Goal: Transaction & Acquisition: Purchase product/service

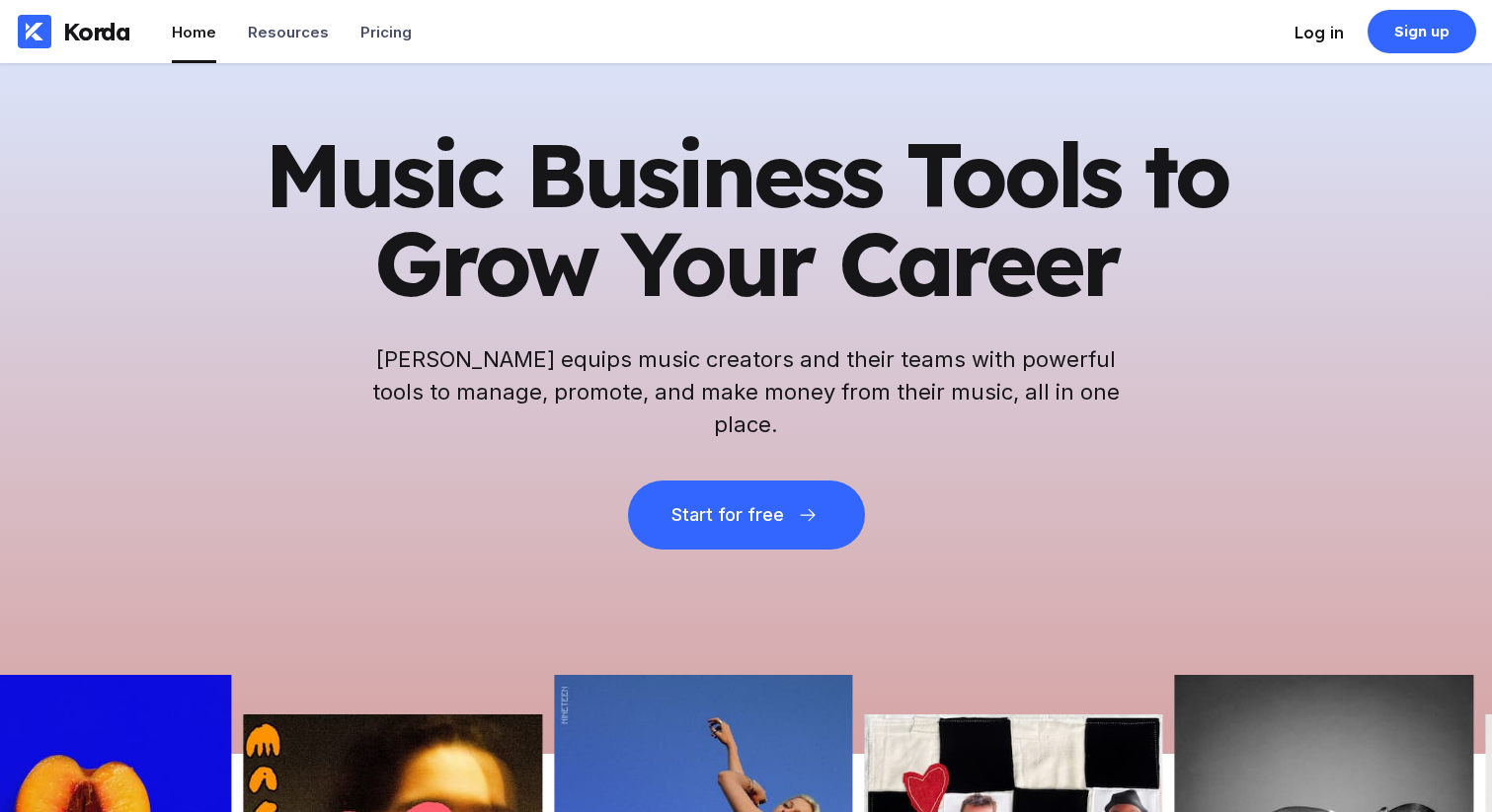
click at [1327, 32] on div "Log in" at bounding box center [1319, 33] width 50 height 20
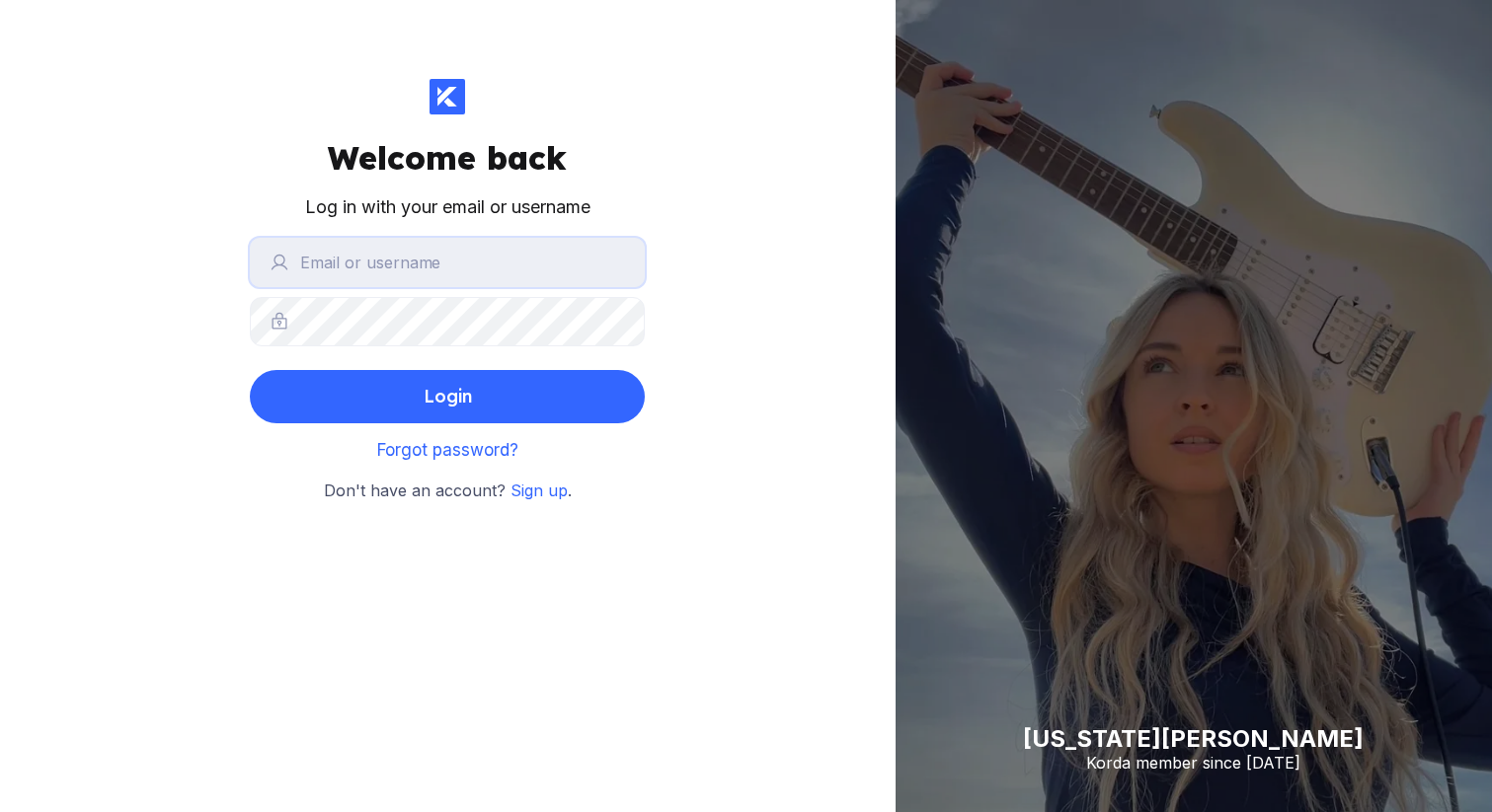
click at [492, 265] on input "text" at bounding box center [448, 263] width 395 height 50
type input "[EMAIL_ADDRESS][DOMAIN_NAME]"
click at [120, 415] on div "Welcome back Log in with your email or username [EMAIL_ADDRESS][DOMAIN_NAME] Lo…" at bounding box center [448, 406] width 895 height 812
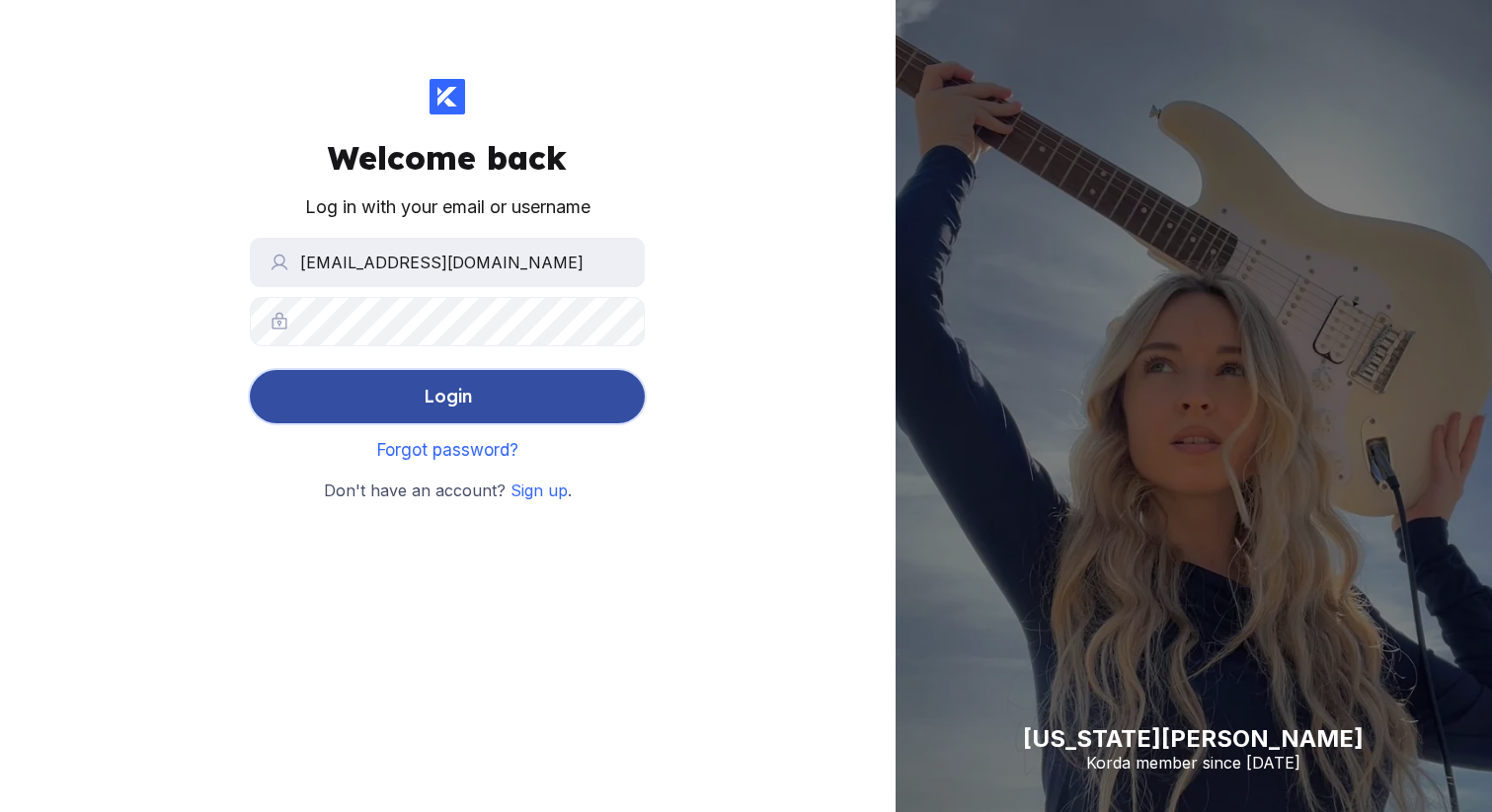
click at [320, 389] on button "Login" at bounding box center [448, 396] width 395 height 53
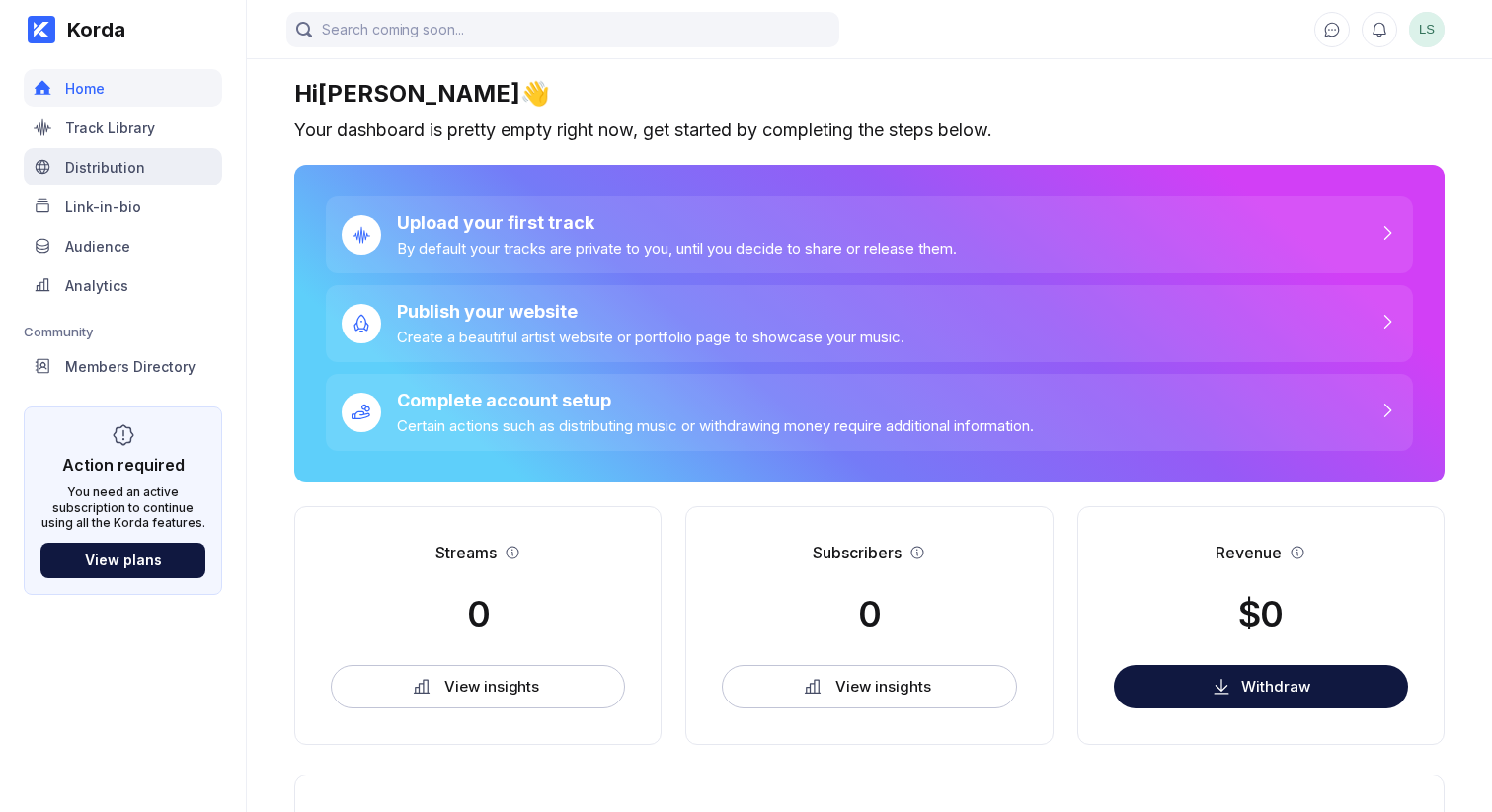
click at [128, 181] on div "Distribution" at bounding box center [123, 167] width 198 height 38
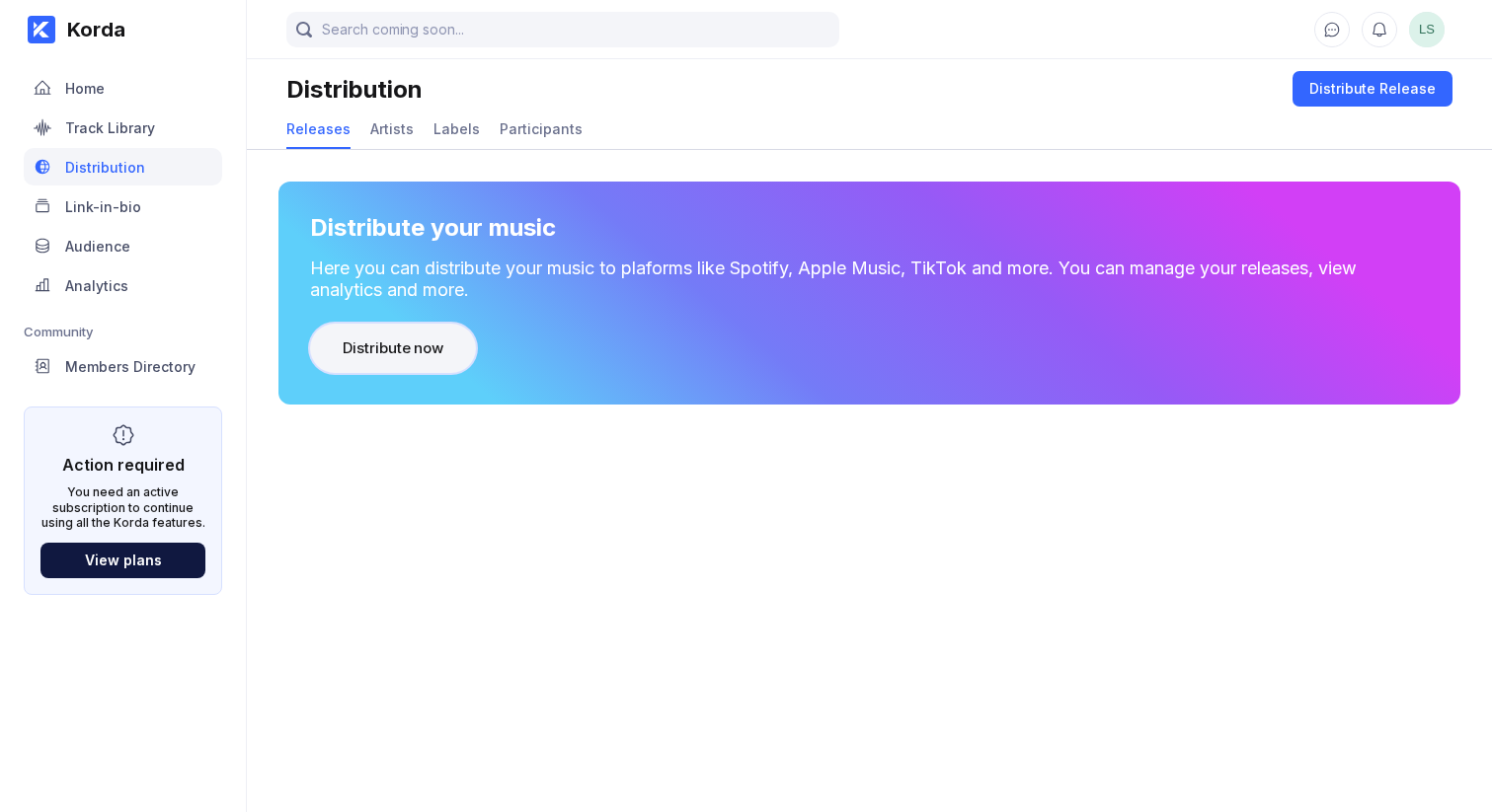
click at [424, 352] on div "Distribute now" at bounding box center [393, 349] width 101 height 20
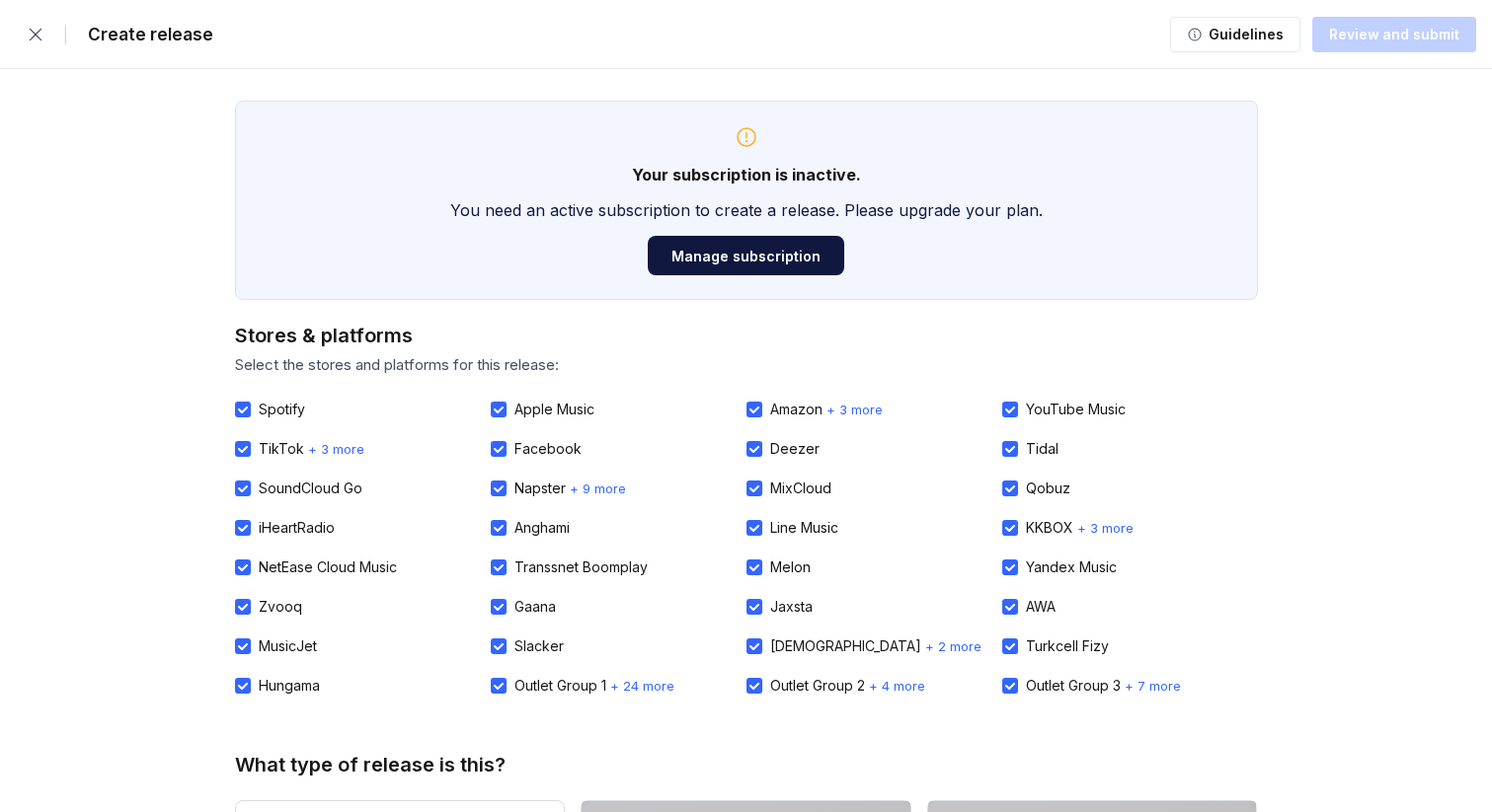
drag, startPoint x: 176, startPoint y: 269, endPoint x: 222, endPoint y: 283, distance: 48.1
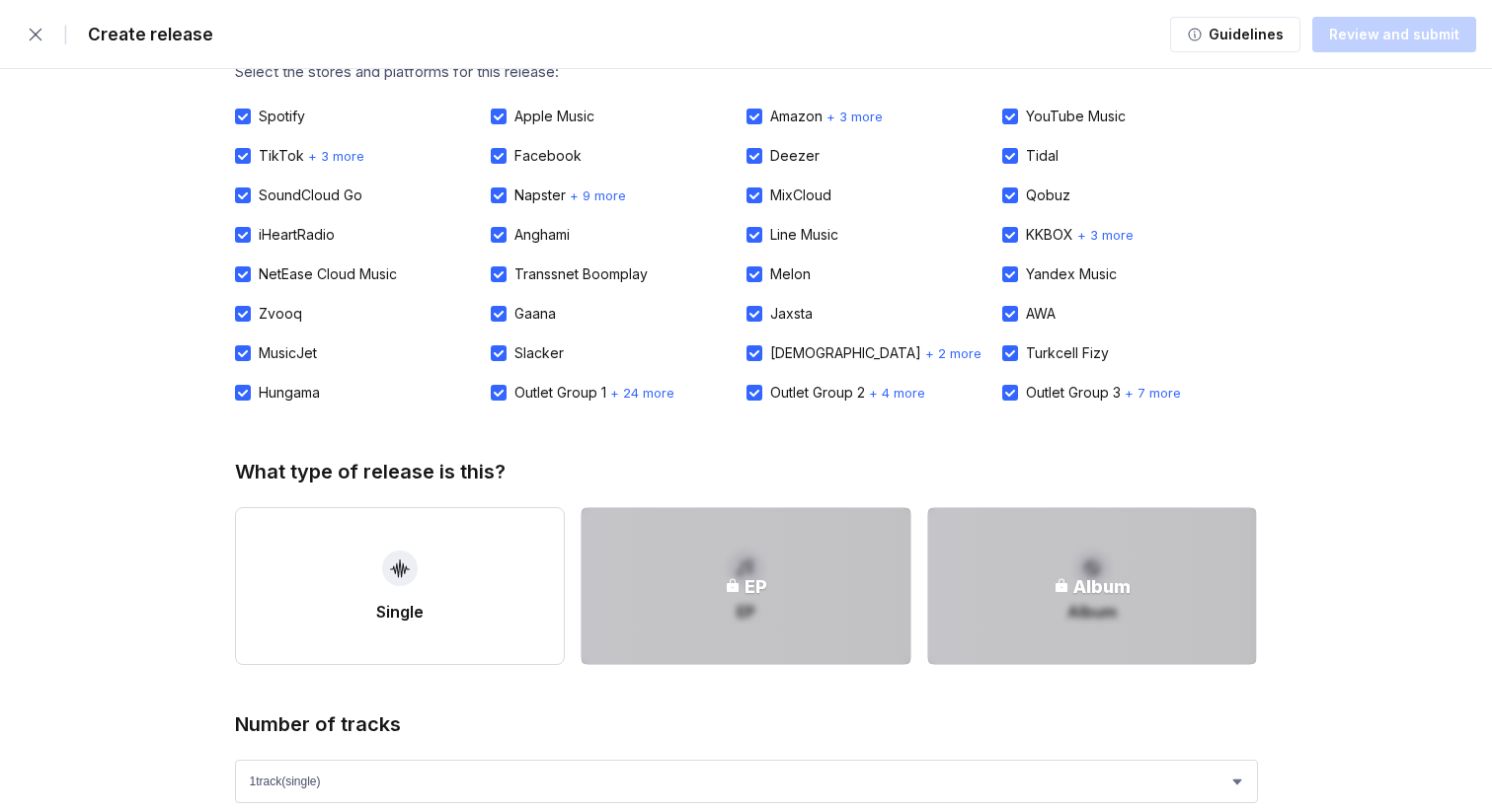
scroll to position [546, 0]
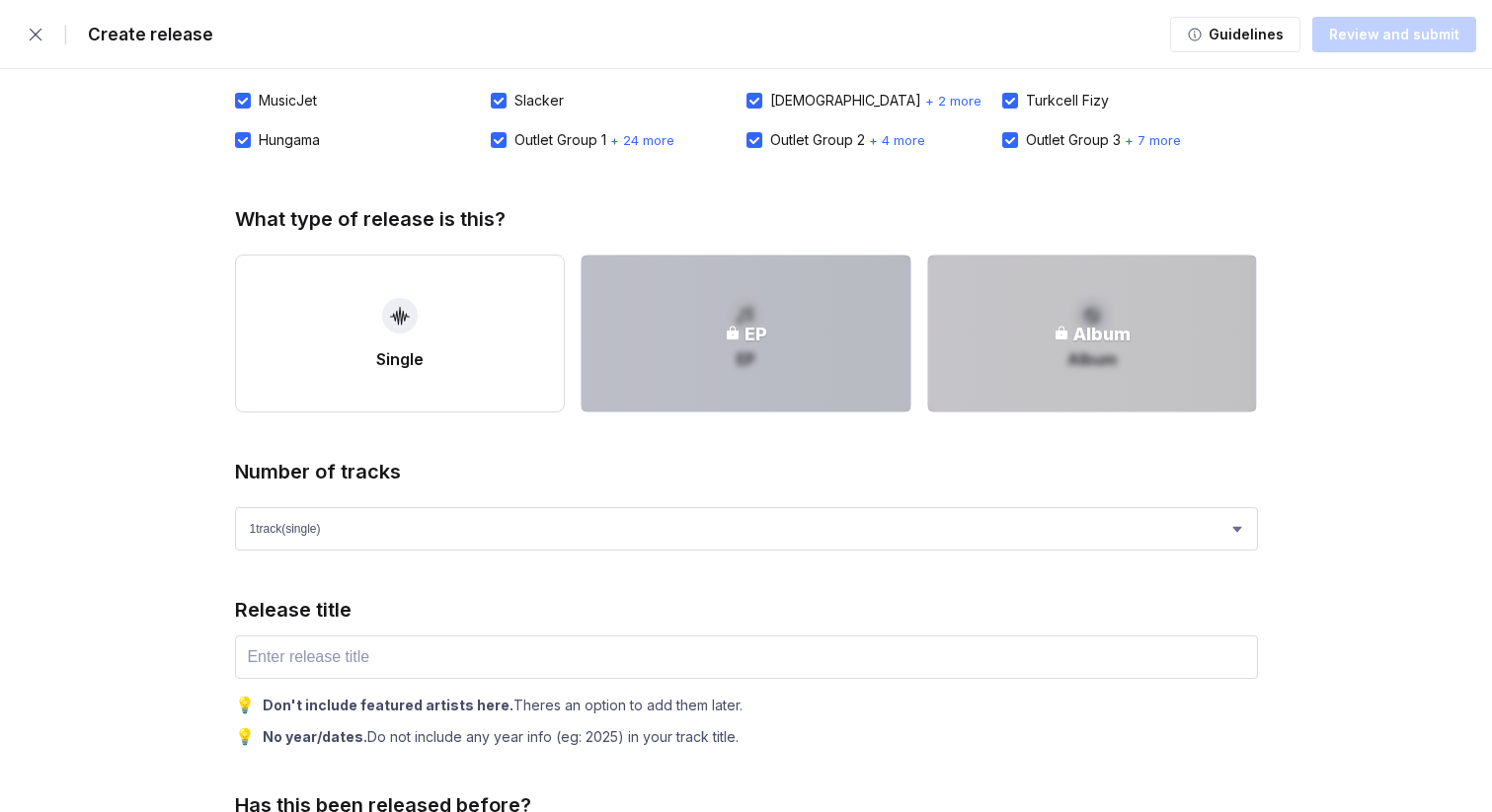
click at [755, 387] on div "EP" at bounding box center [746, 334] width 329 height 155
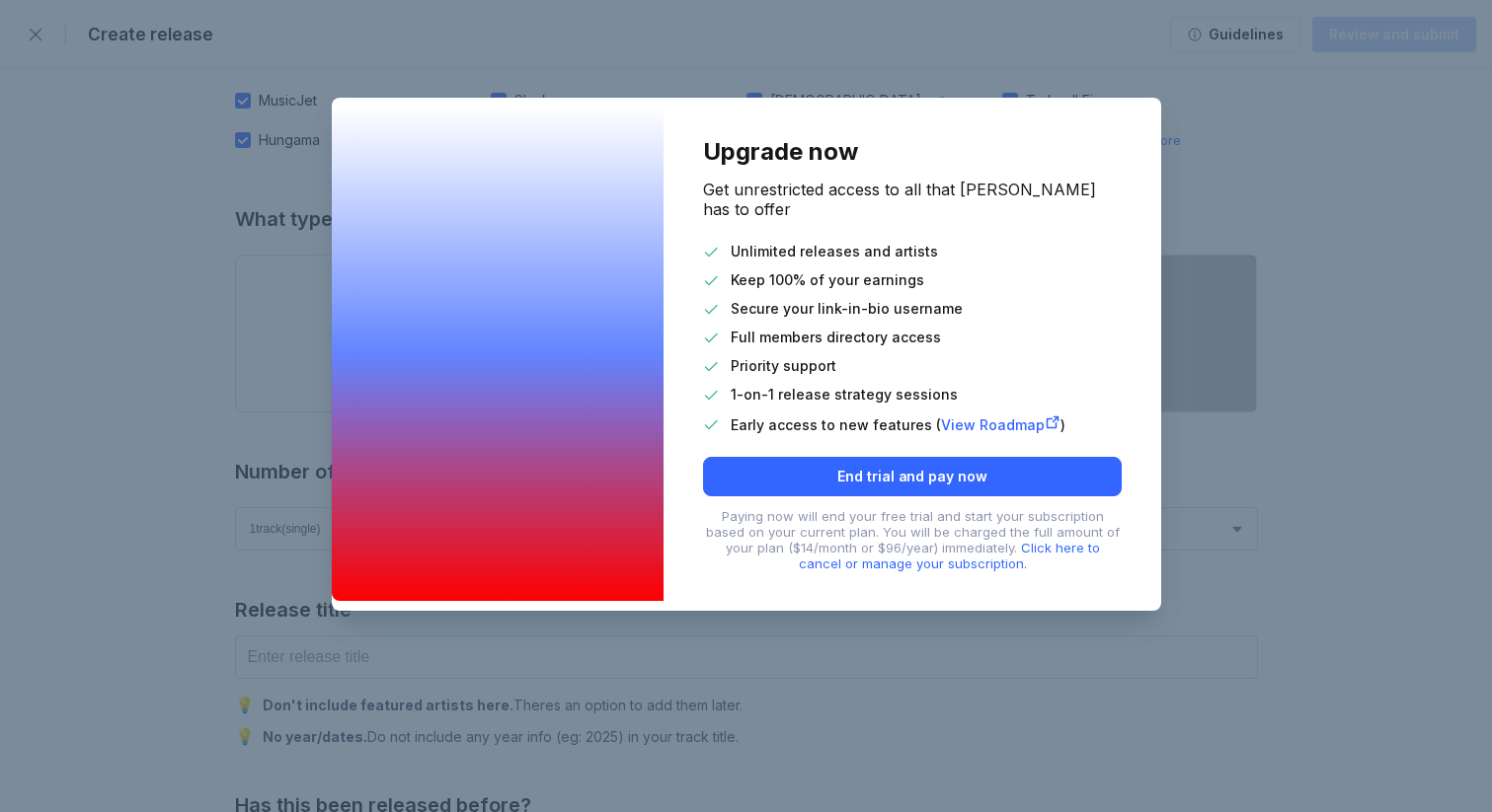
click at [142, 308] on div "Upgrade now Get unrestricted access to all that [PERSON_NAME] has to offer Unli…" at bounding box center [746, 406] width 1492 height 812
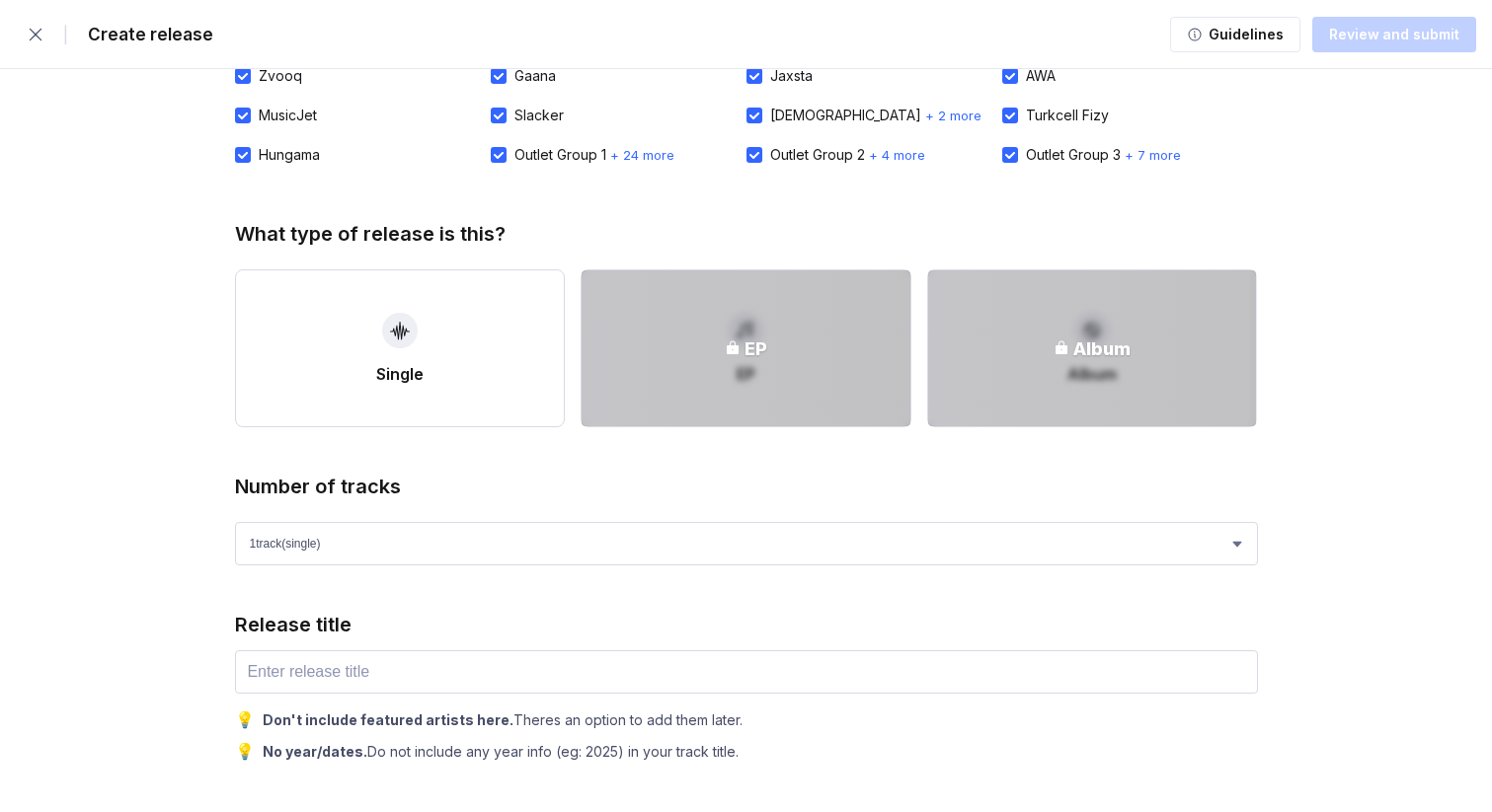
scroll to position [0, 0]
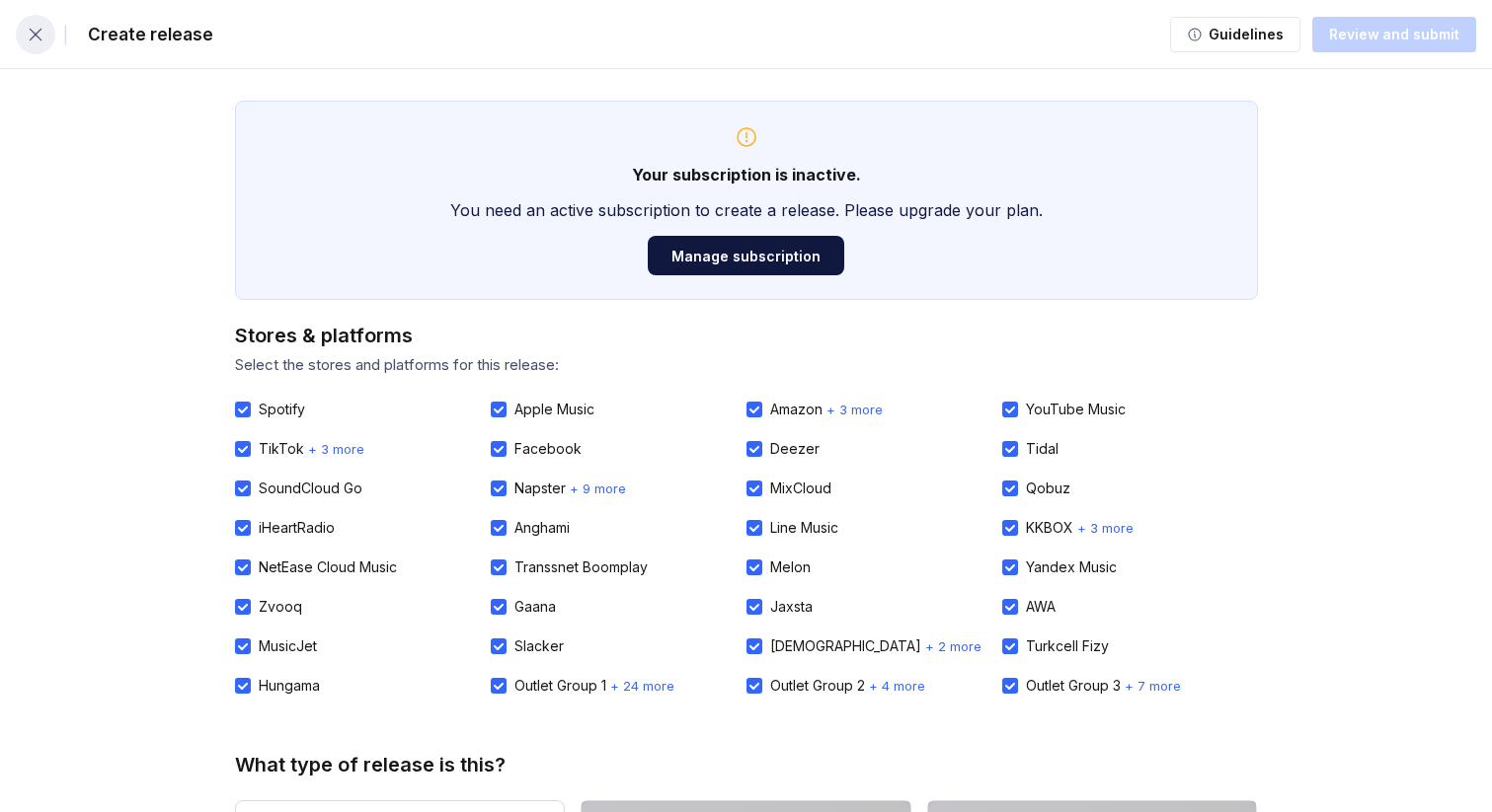
click at [38, 30] on icon "button" at bounding box center [36, 35] width 20 height 20
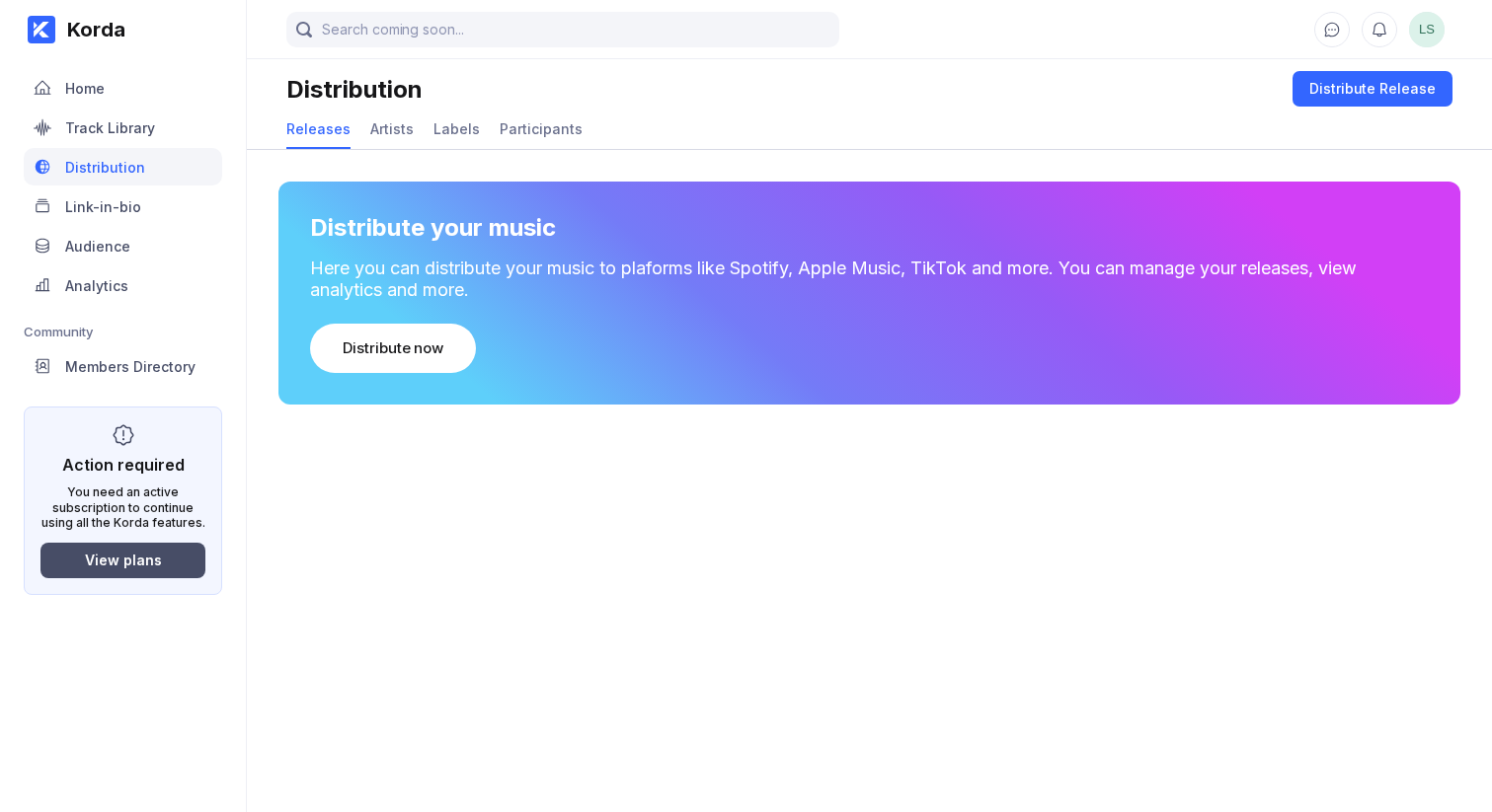
click at [167, 558] on button "View plans" at bounding box center [123, 561] width 164 height 36
click at [155, 566] on button "View plans" at bounding box center [123, 561] width 164 height 36
click at [372, 541] on main "LS Distribution Distribute Release Releases Artists Labels Participants Distrib…" at bounding box center [869, 386] width 1245 height 772
click at [122, 92] on div "Home" at bounding box center [123, 88] width 198 height 38
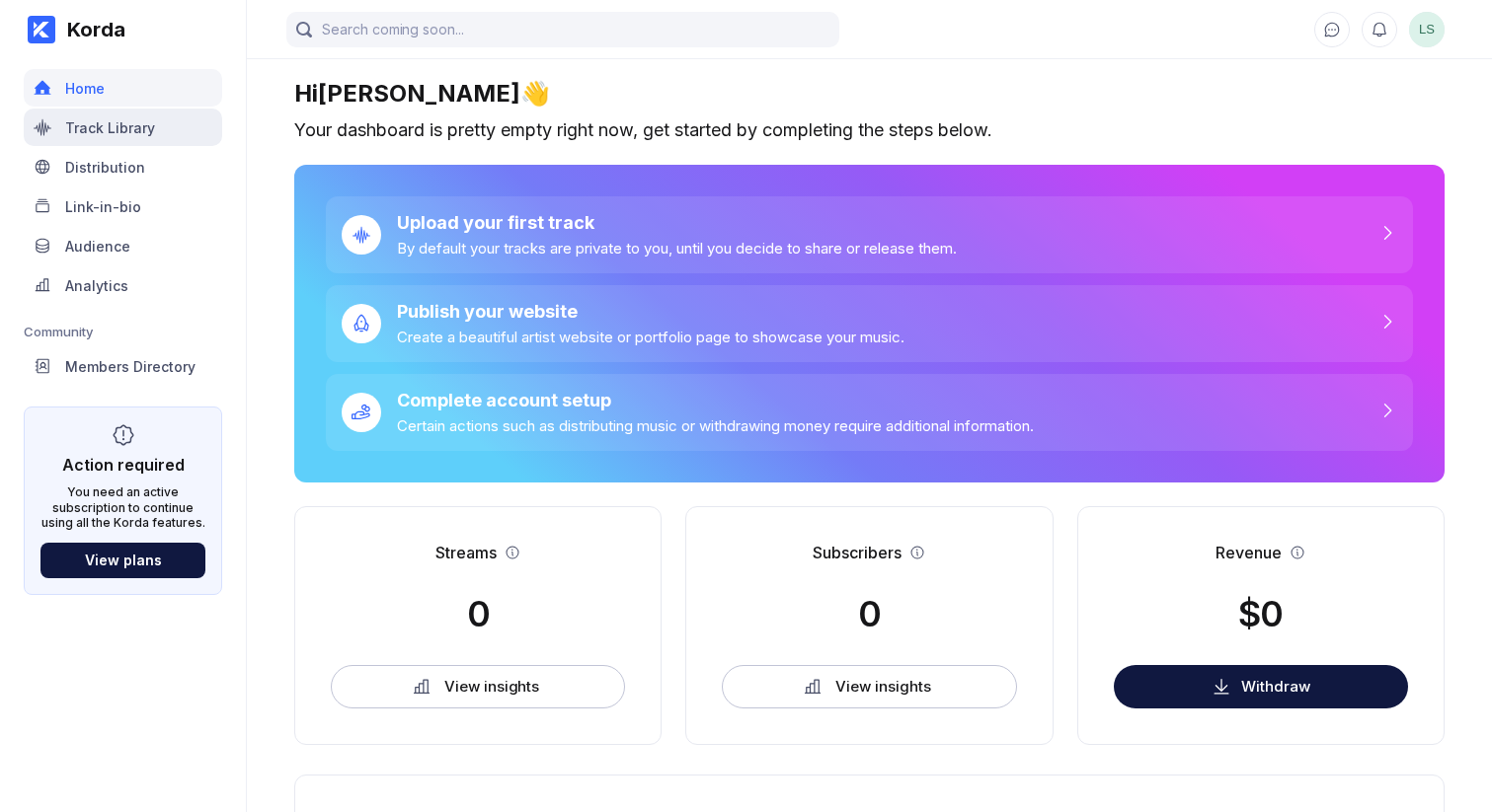
click at [136, 135] on div "Track Library" at bounding box center [110, 128] width 90 height 17
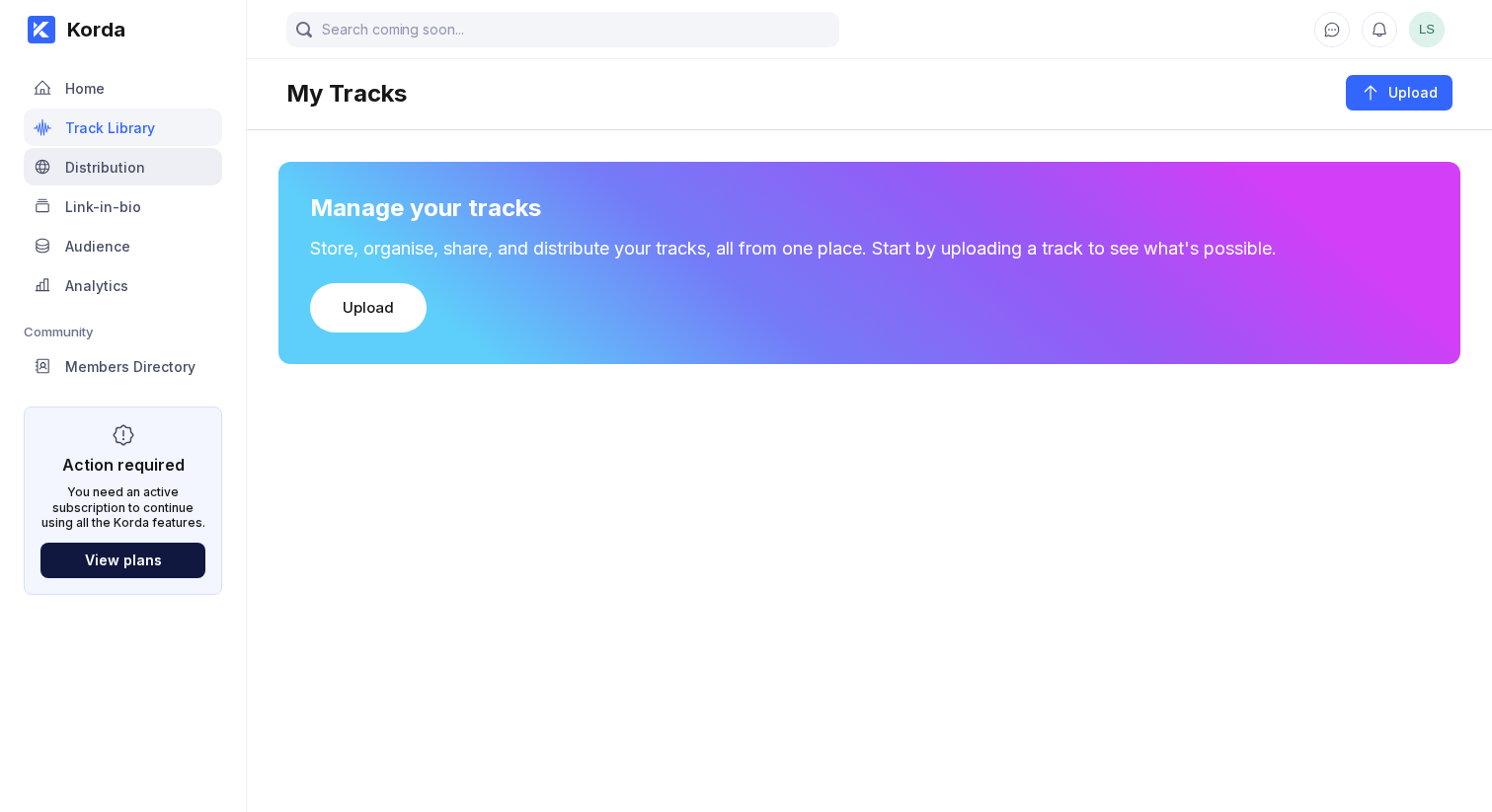
click at [130, 162] on div "Distribution" at bounding box center [105, 166] width 80 height 17
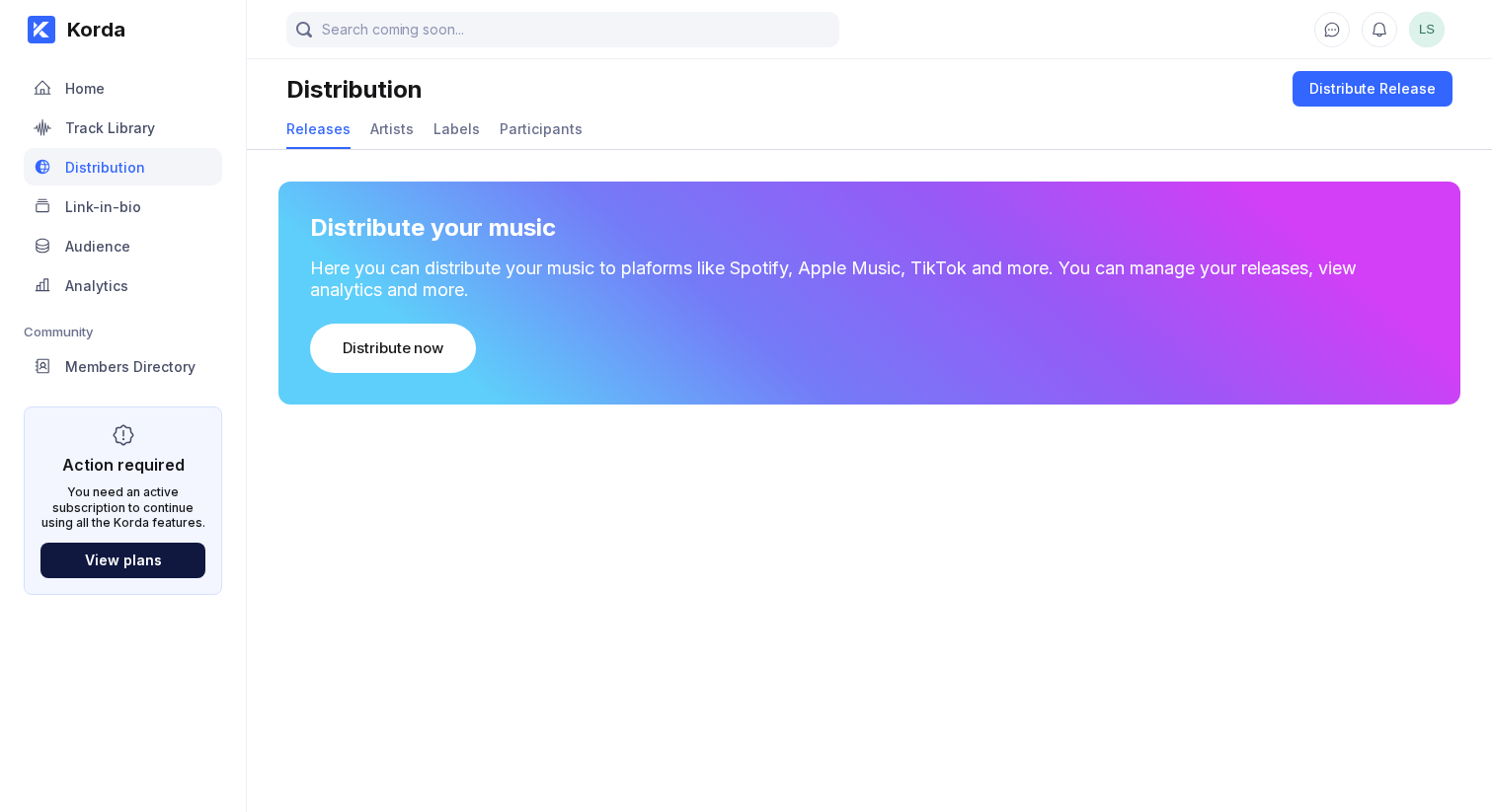
drag, startPoint x: 508, startPoint y: 567, endPoint x: 472, endPoint y: 489, distance: 85.9
click at [508, 566] on main "LS Distribution Distribute Release Releases Artists Labels Participants Distrib…" at bounding box center [869, 386] width 1245 height 772
click at [395, 355] on div "Distribute now" at bounding box center [393, 349] width 101 height 20
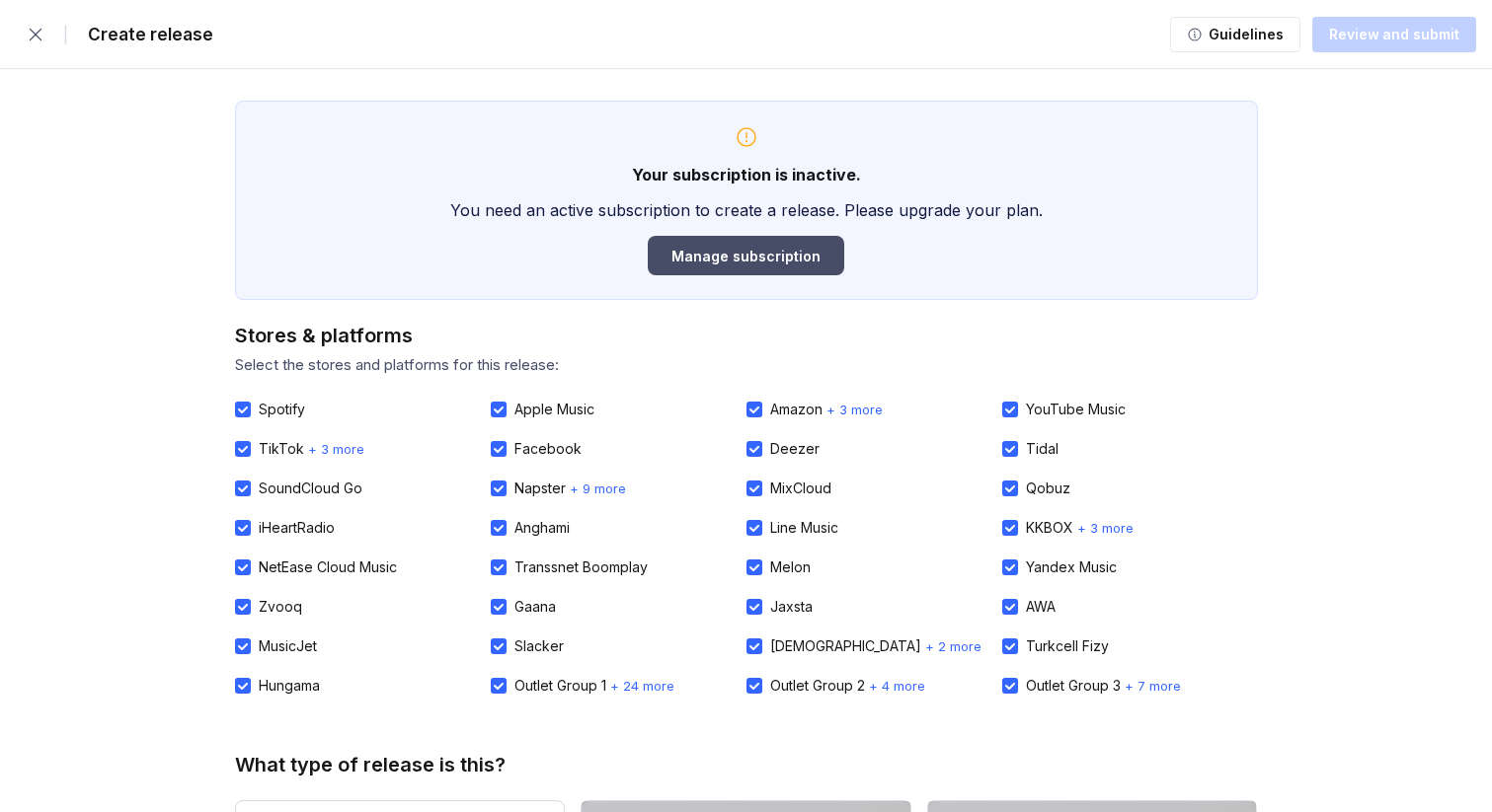
click at [734, 259] on div "Manage subscription" at bounding box center [746, 256] width 149 height 17
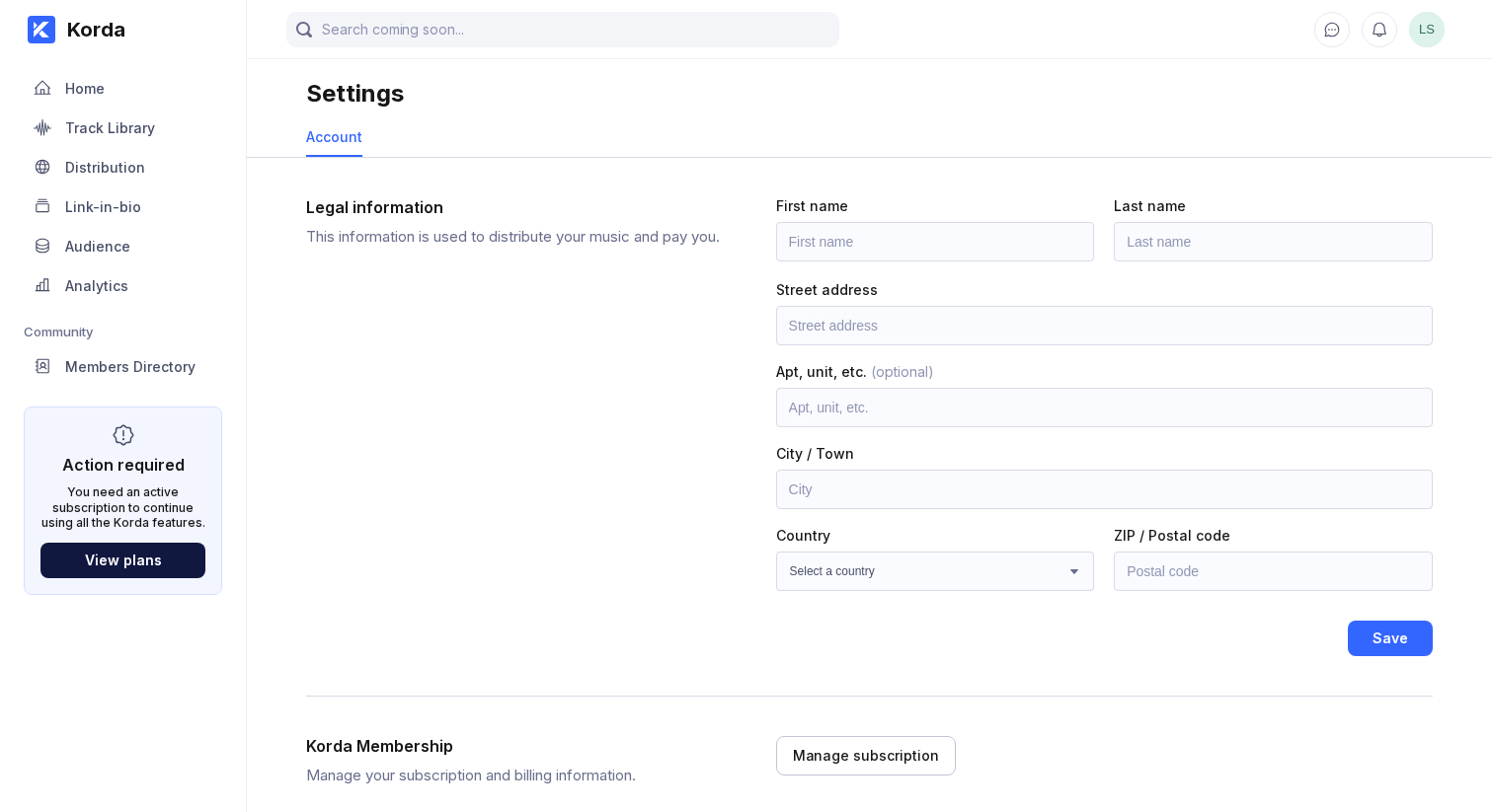
scroll to position [177, 0]
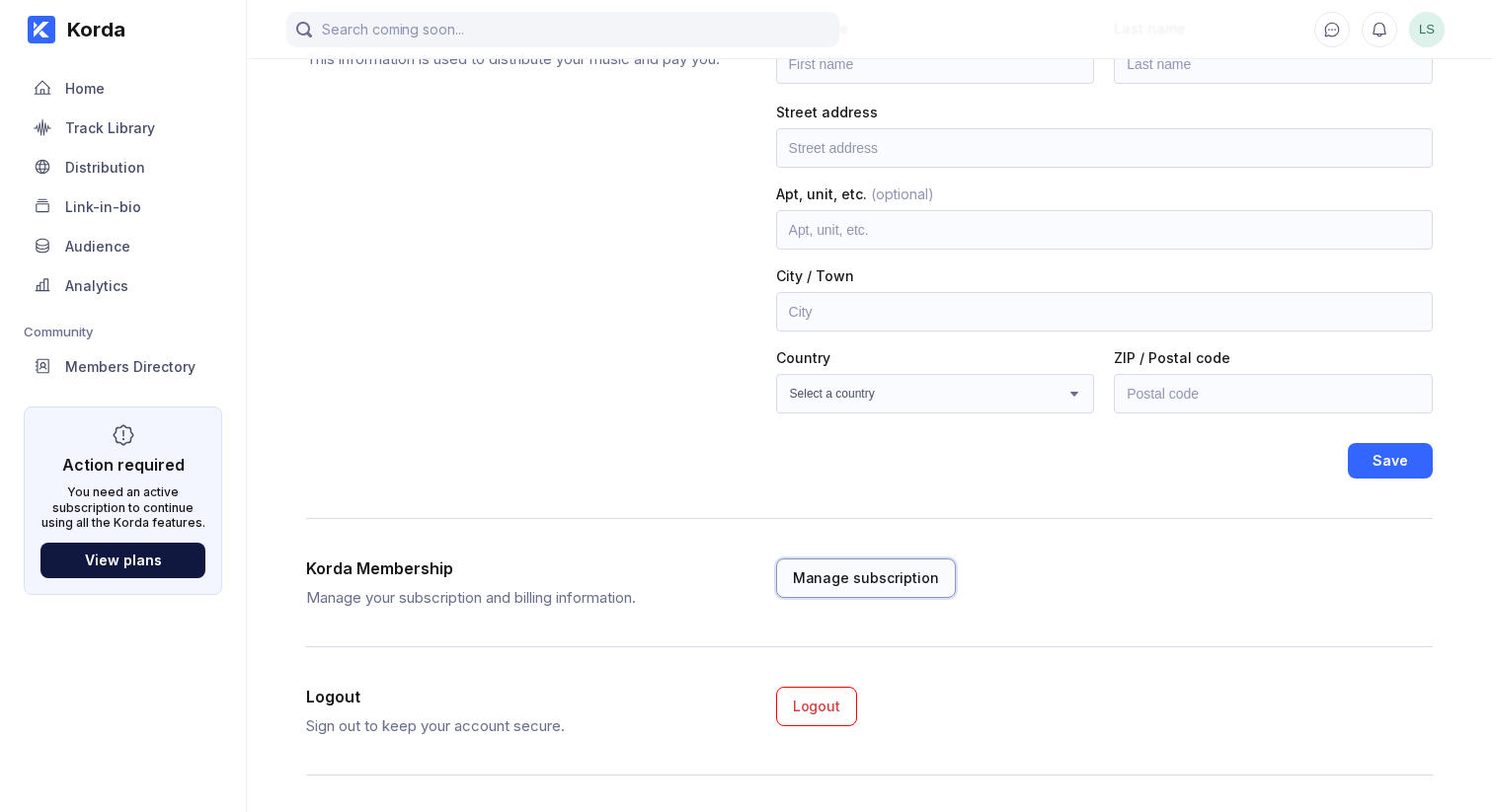
click at [886, 580] on div "Manage subscription" at bounding box center [865, 578] width 147 height 20
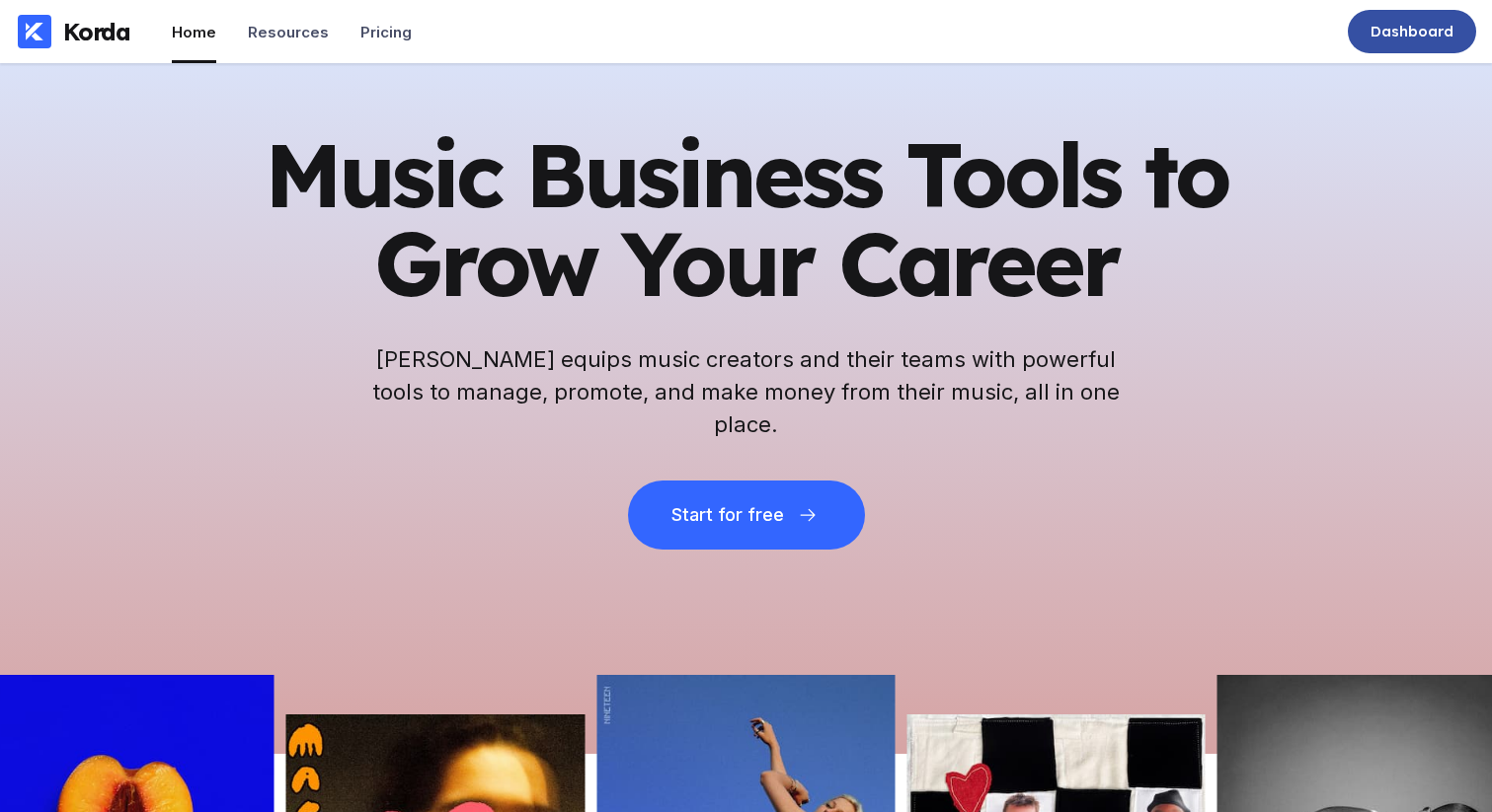
click at [1375, 26] on div "Dashboard" at bounding box center [1411, 32] width 83 height 20
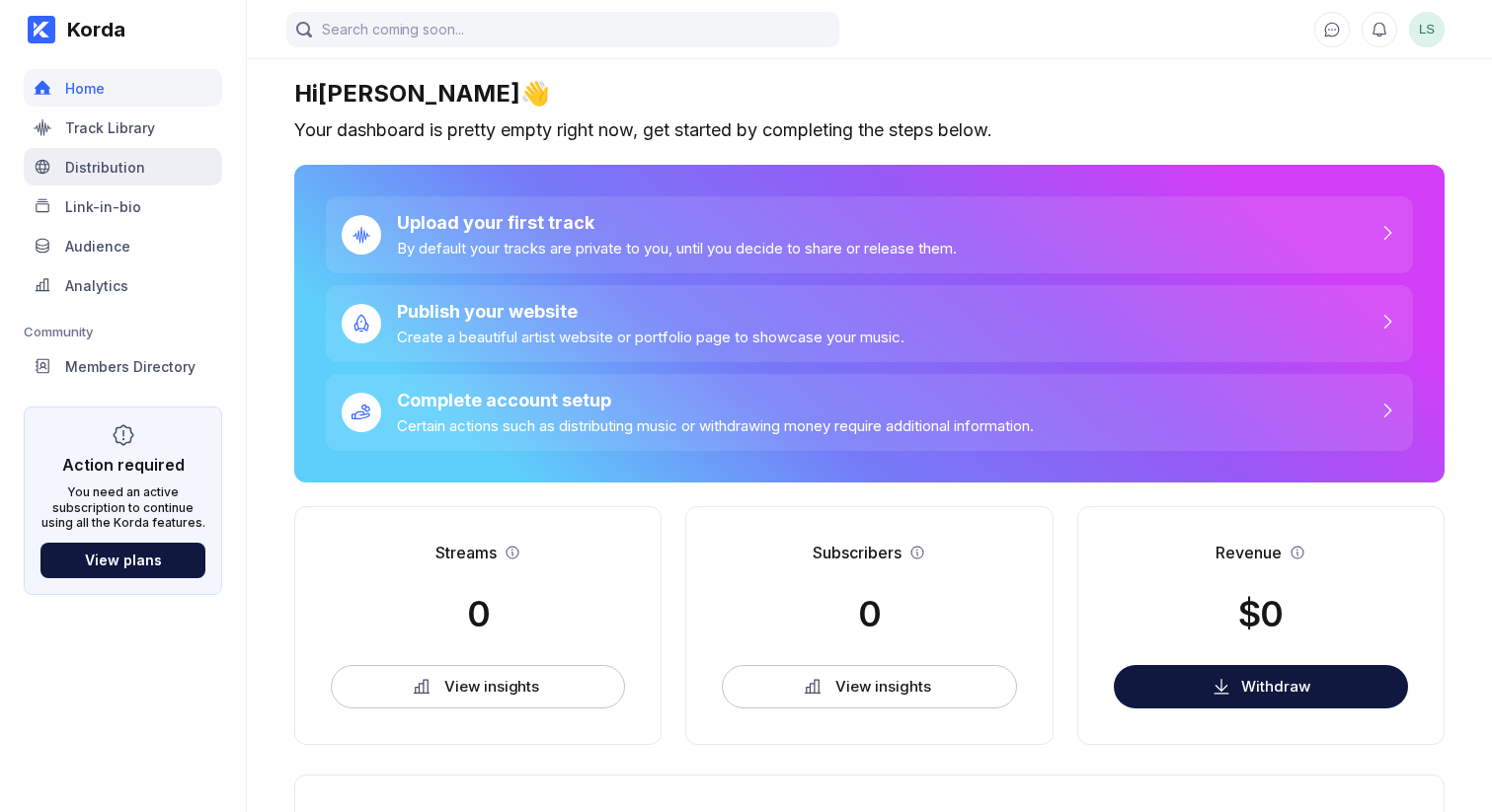
click at [108, 164] on div "Distribution" at bounding box center [105, 166] width 80 height 17
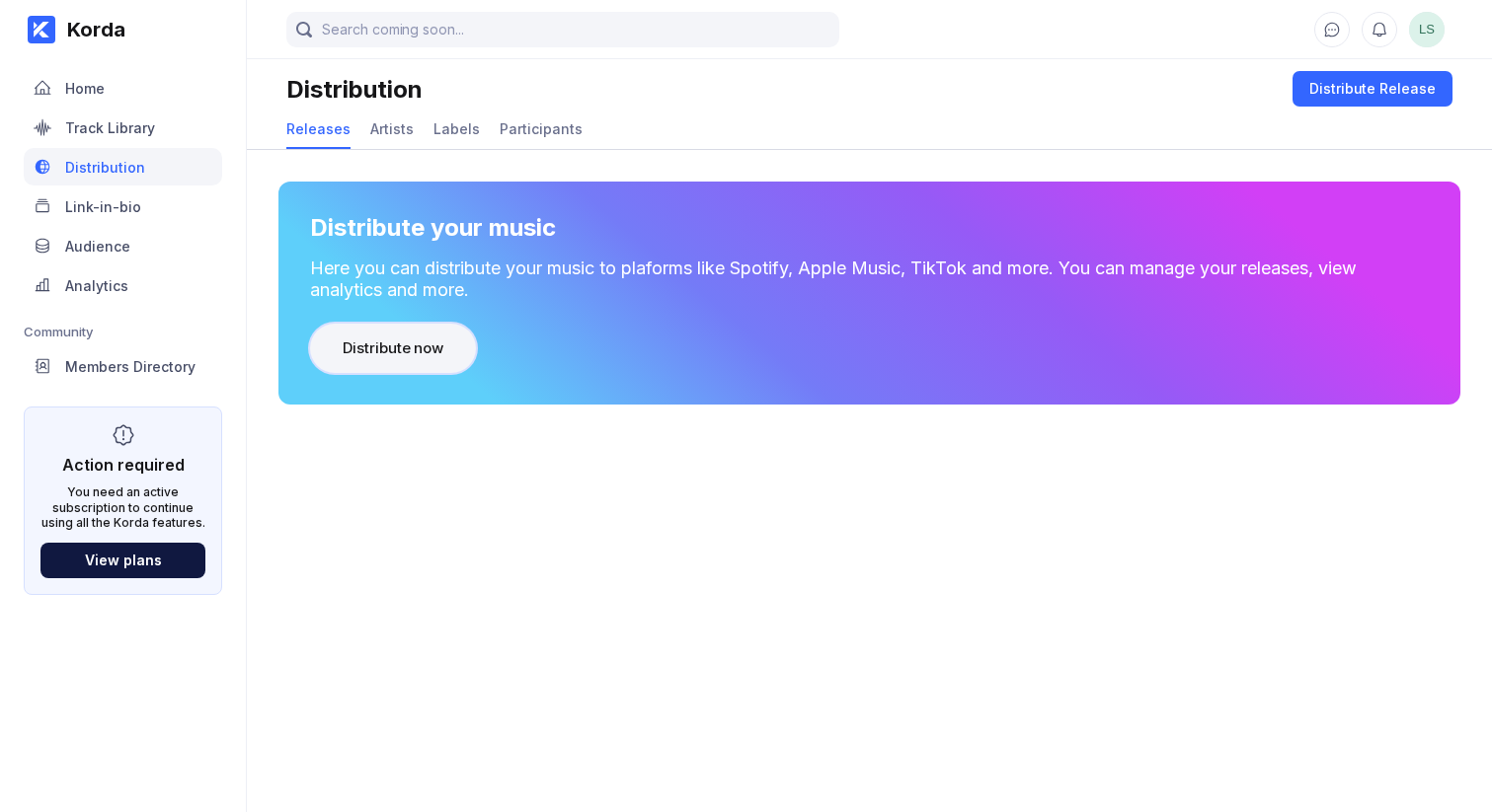
click at [410, 360] on button "Distribute now" at bounding box center [393, 349] width 165 height 50
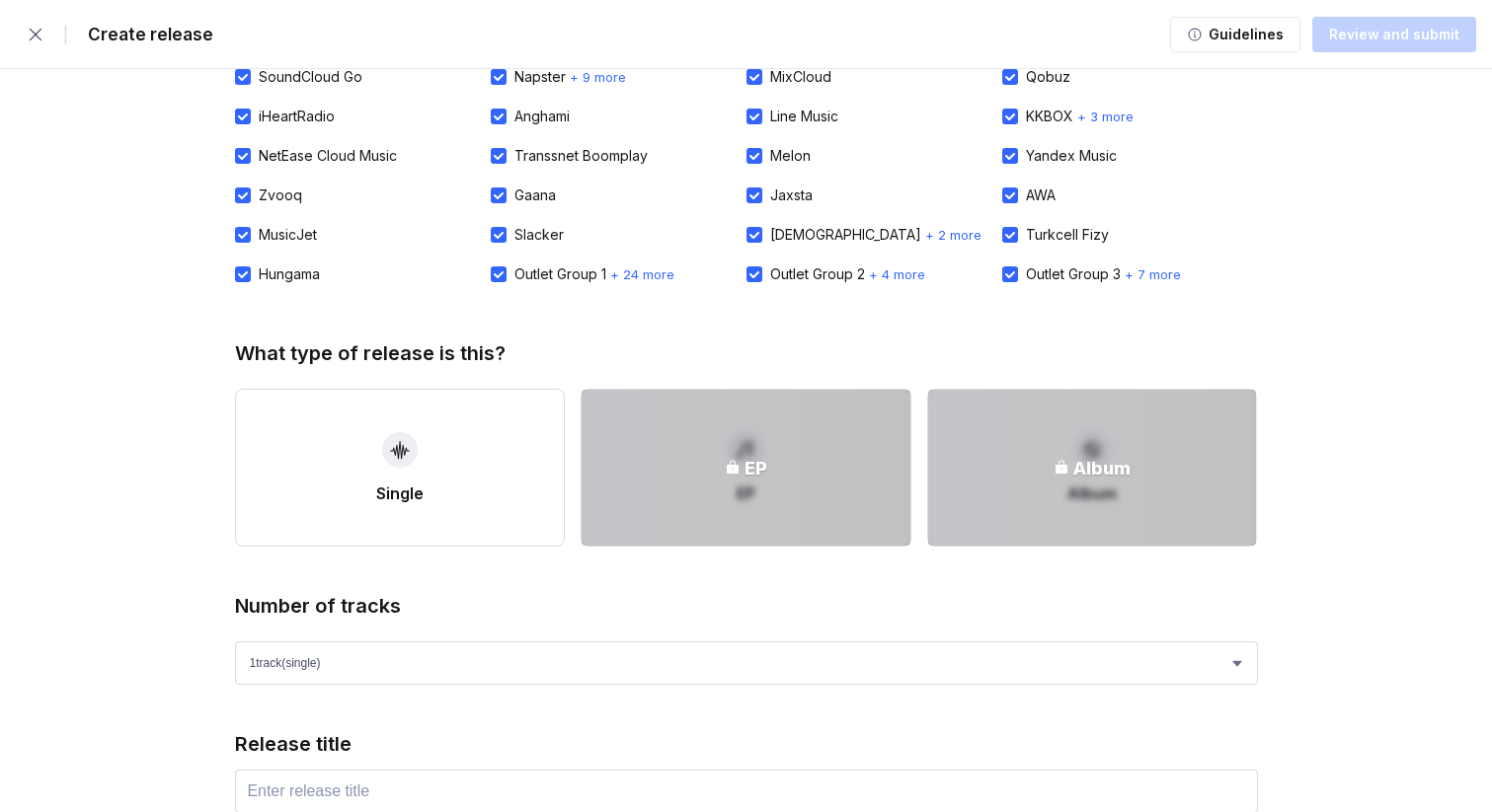
scroll to position [439, 0]
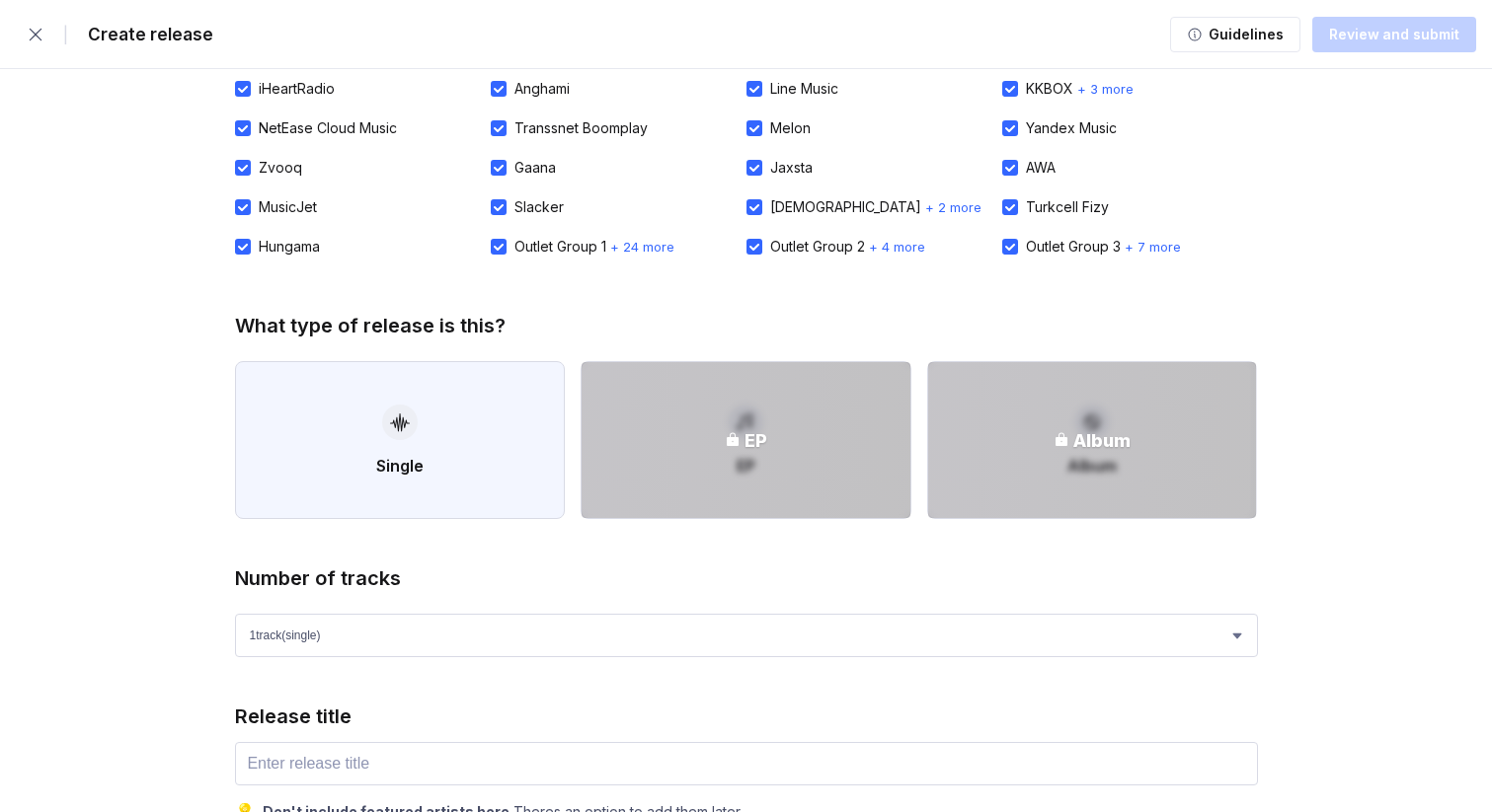
click at [423, 487] on button "Single" at bounding box center [401, 439] width 331 height 157
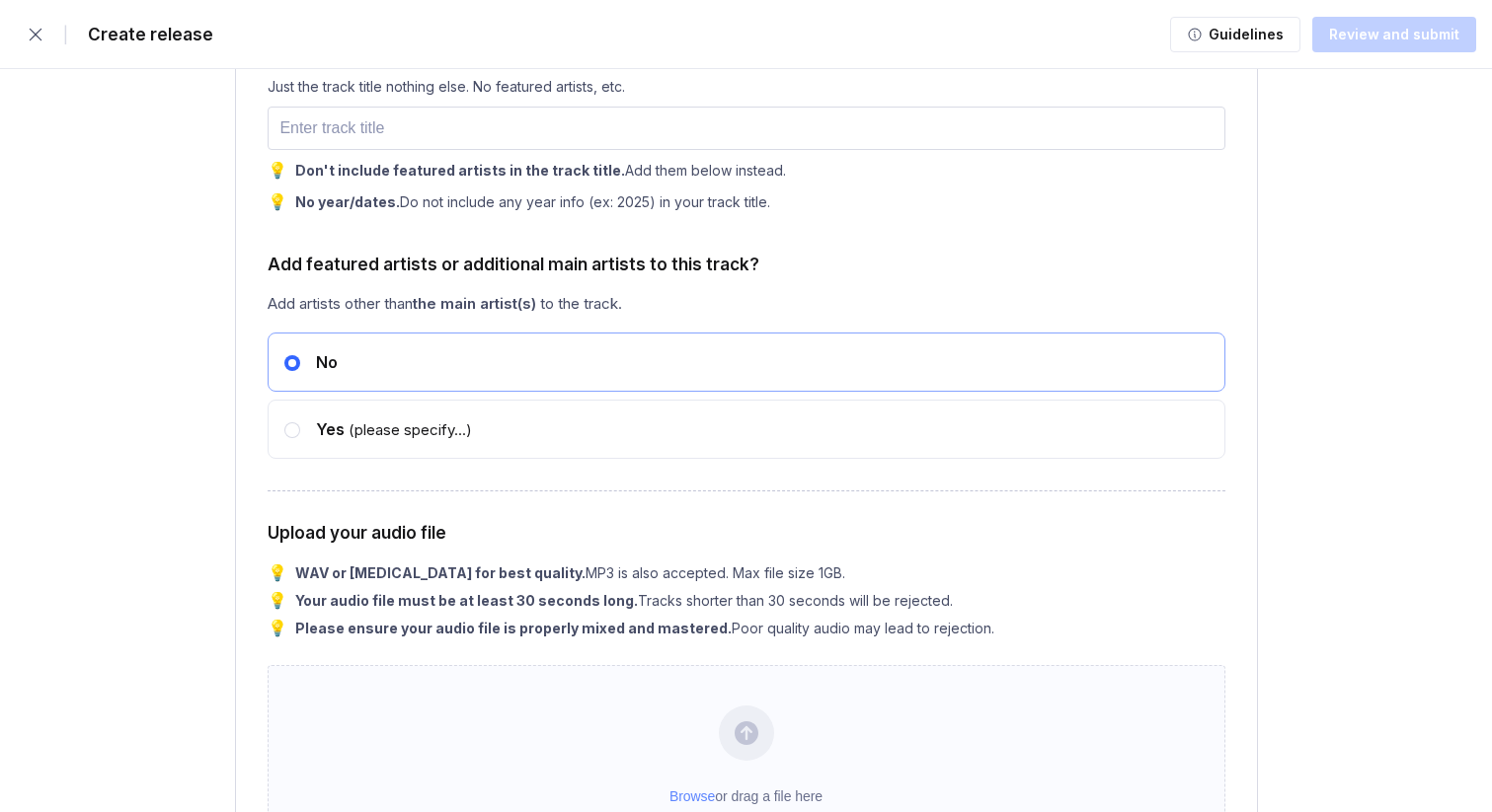
scroll to position [2694, 0]
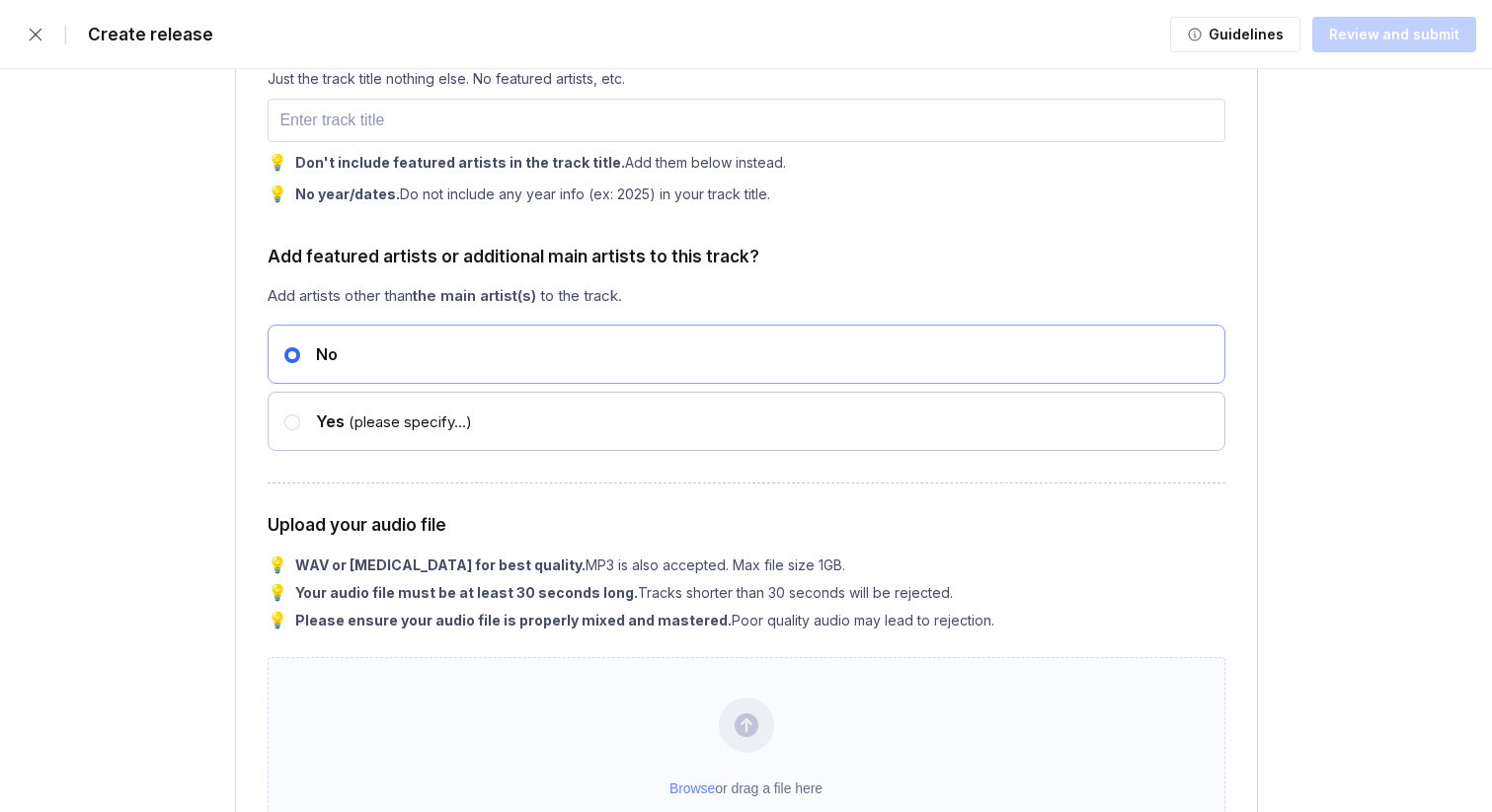
click at [513, 418] on div "Yes (please specify...)" at bounding box center [746, 421] width 924 height 42
radio input "false"
radio input "true"
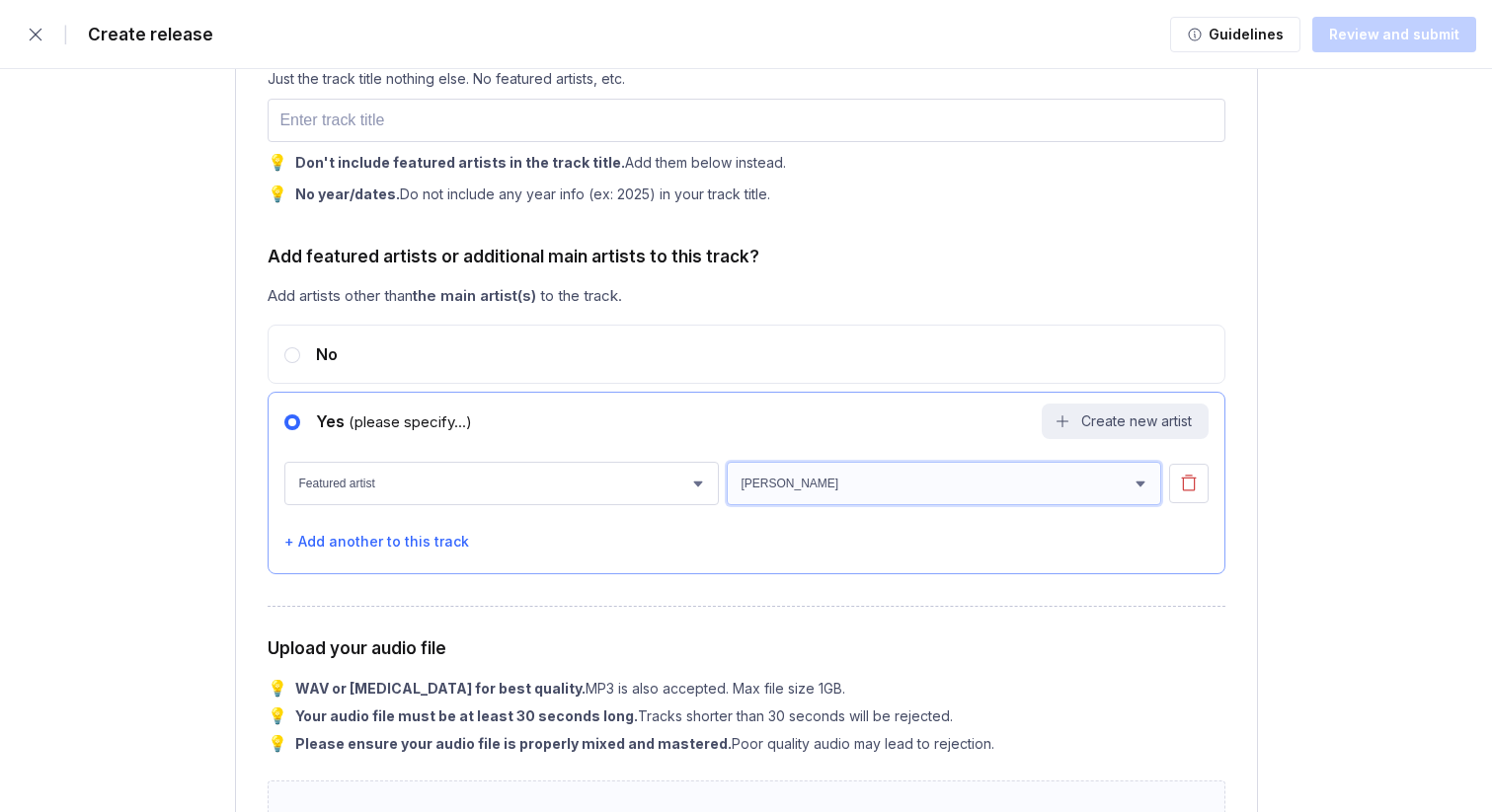
click at [884, 478] on select "[PERSON_NAME]" at bounding box center [944, 484] width 435 height 44
click at [362, 346] on div "No" at bounding box center [746, 354] width 958 height 59
radio input "true"
radio input "false"
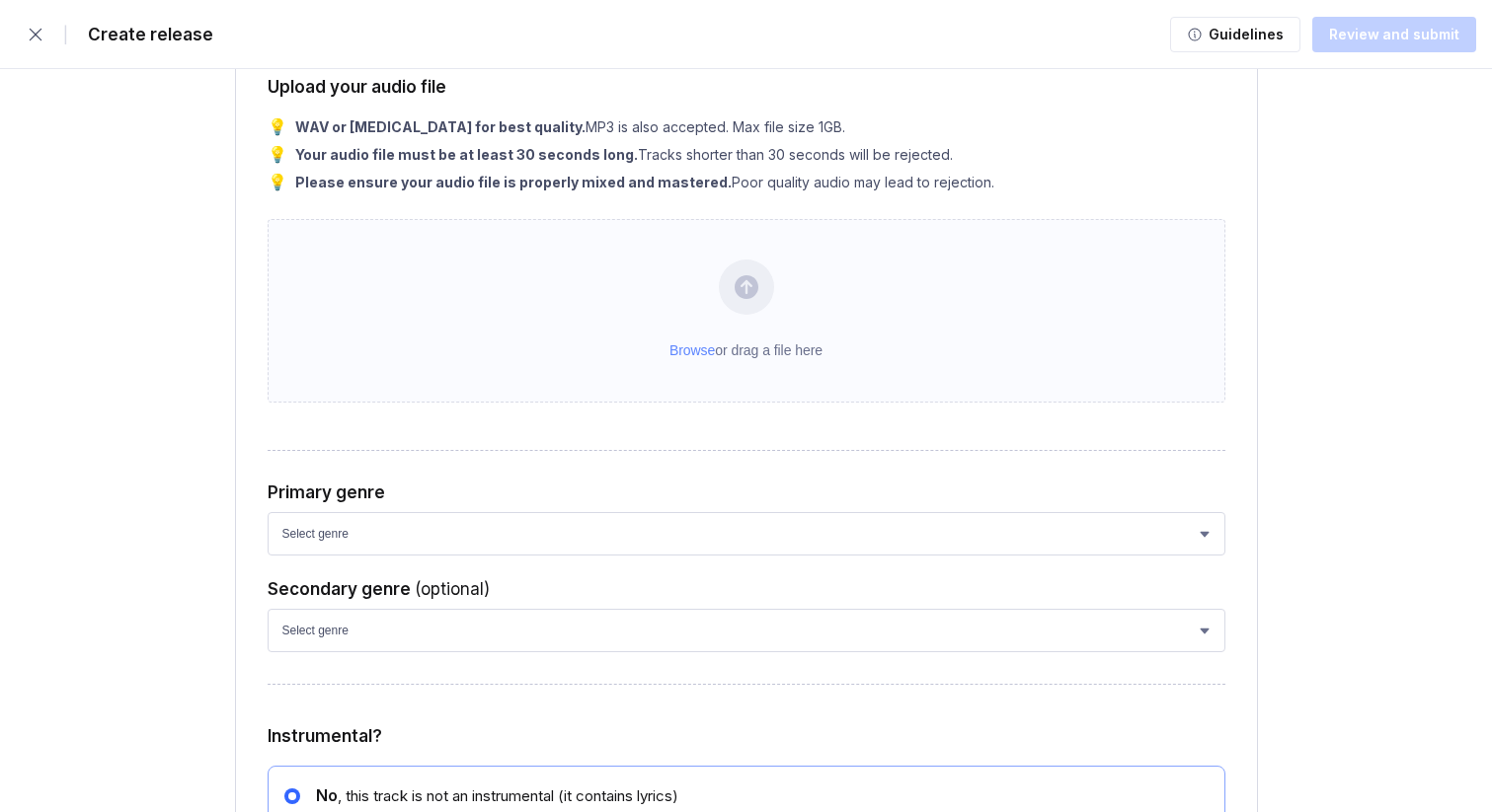
scroll to position [3139, 0]
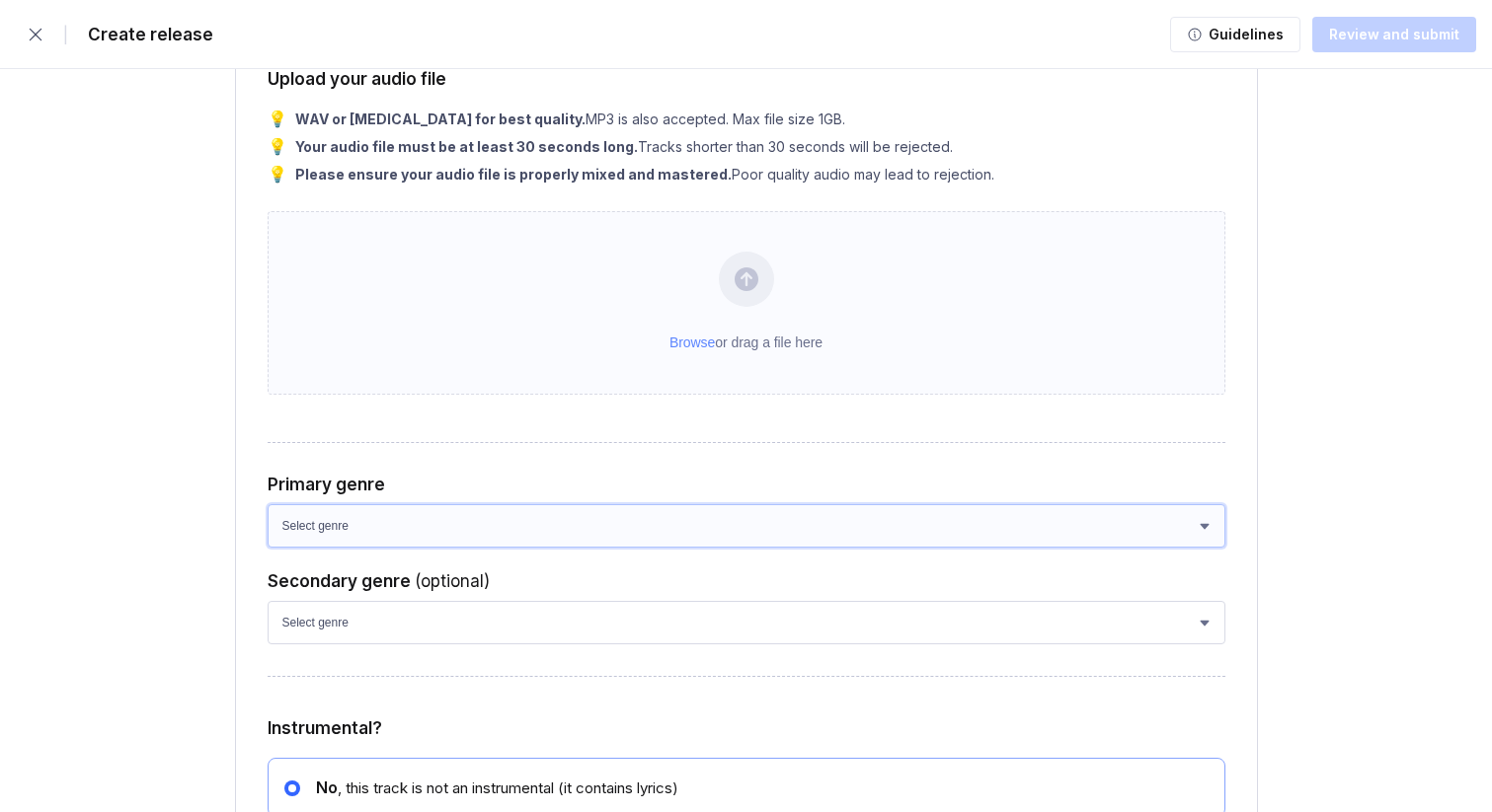
click at [375, 530] on select "Select genre African Afro-Beat Afro-Pop Afro-Soul Alternative Alternative Rock …" at bounding box center [746, 526] width 958 height 44
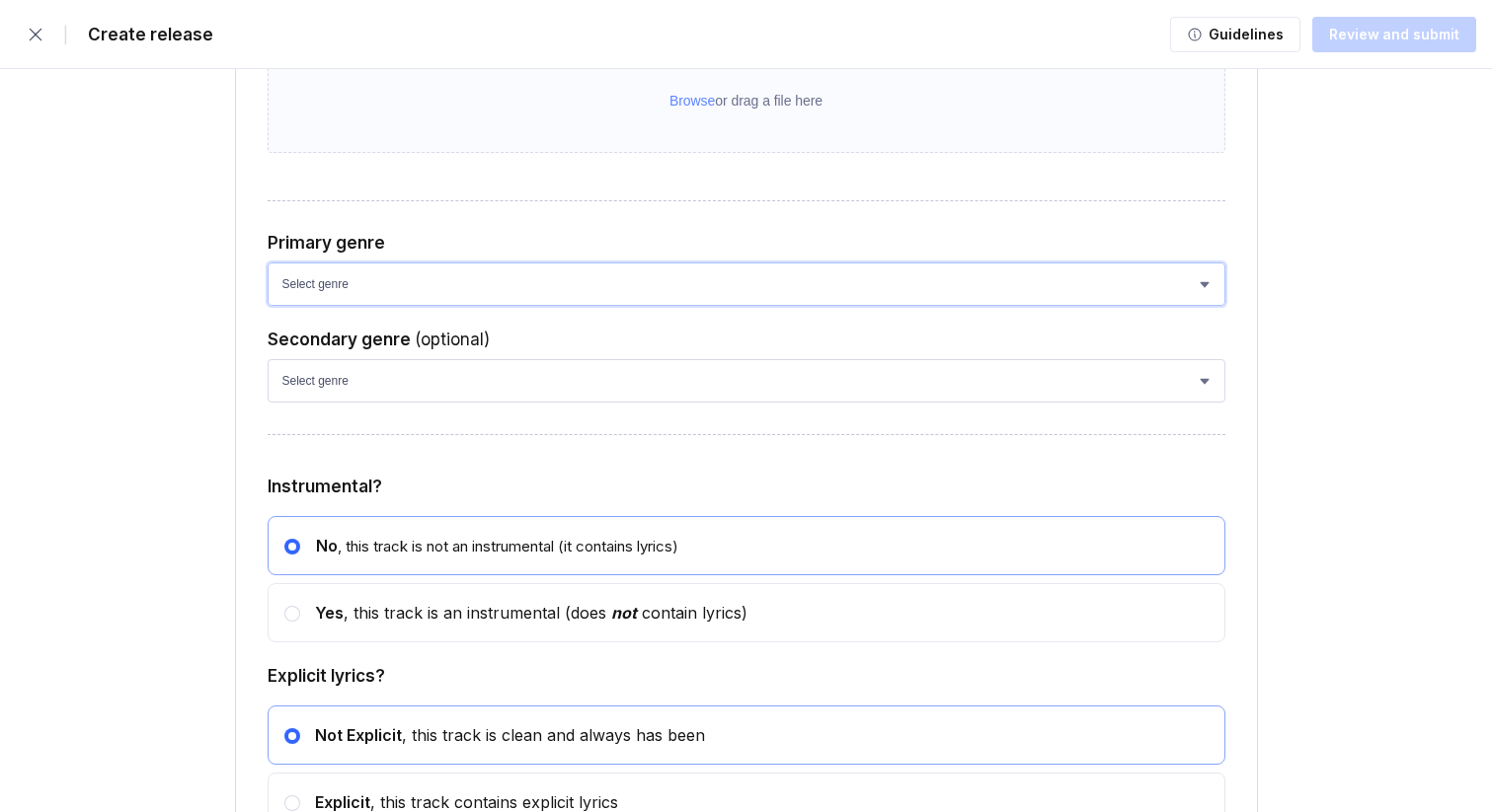
scroll to position [3416, 0]
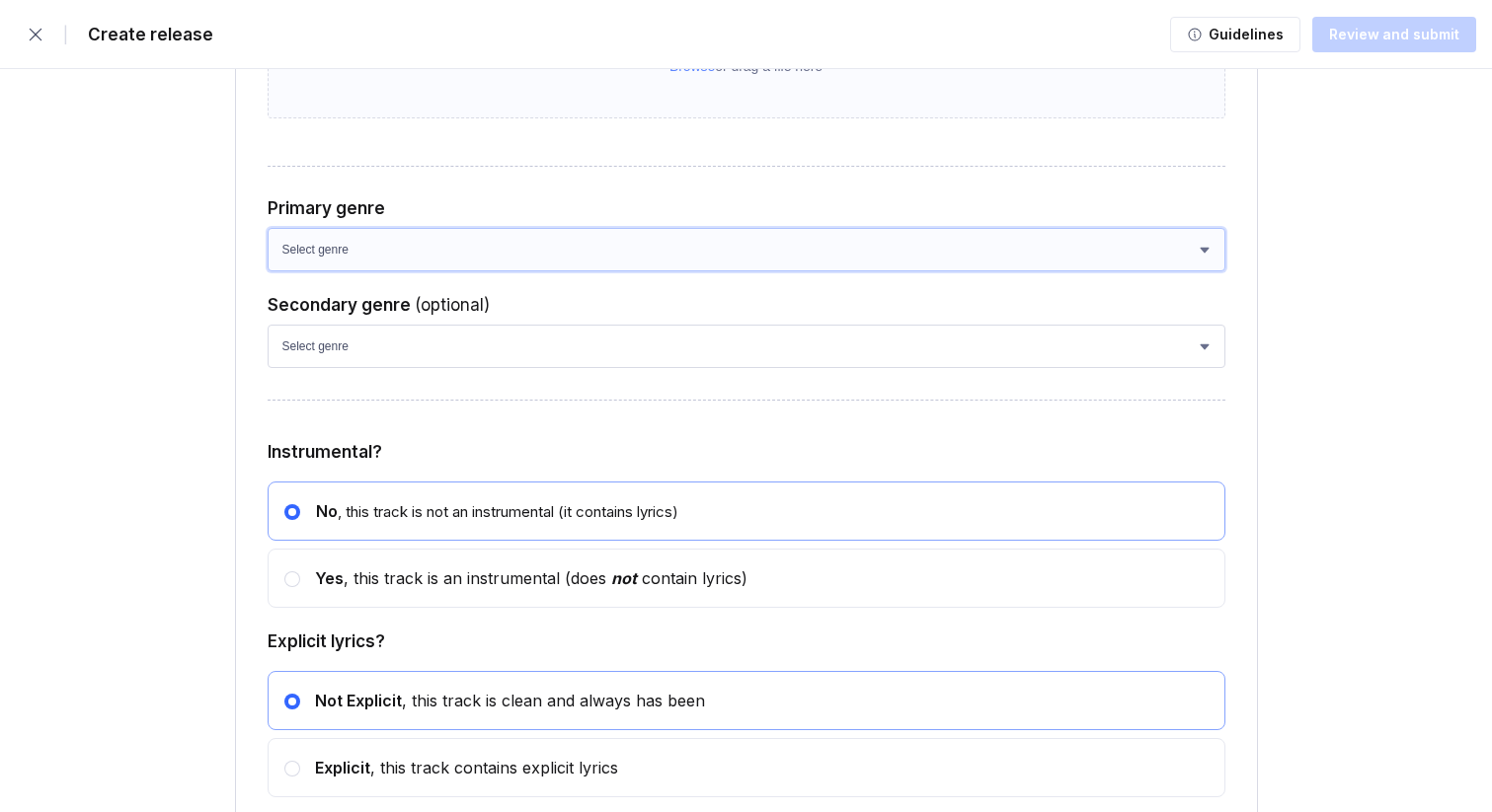
click at [362, 257] on select "Select genre African Afro-Beat Afro-Pop Afro-Soul Alternative Alternative Rock …" at bounding box center [746, 250] width 958 height 44
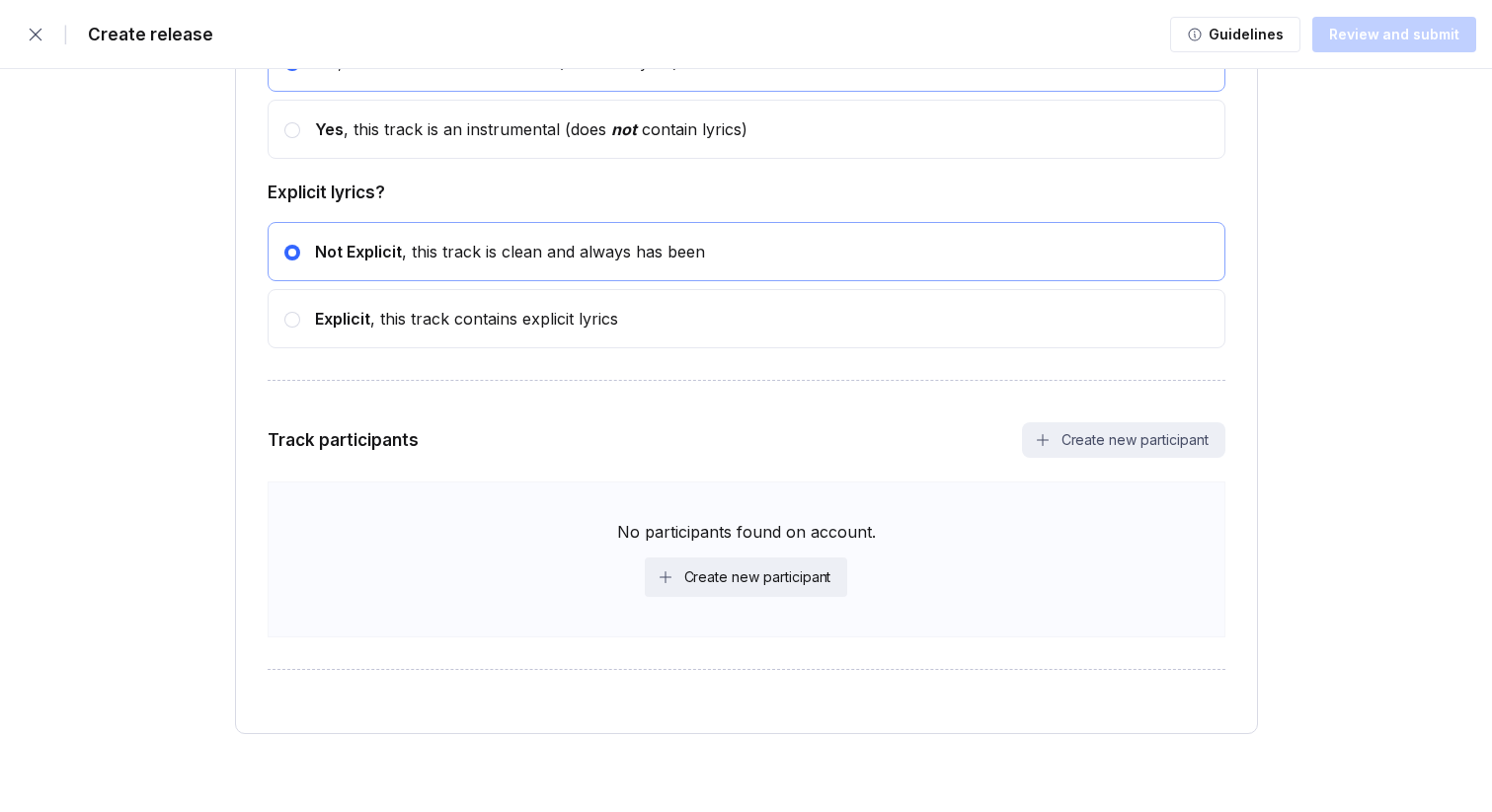
scroll to position [3890, 0]
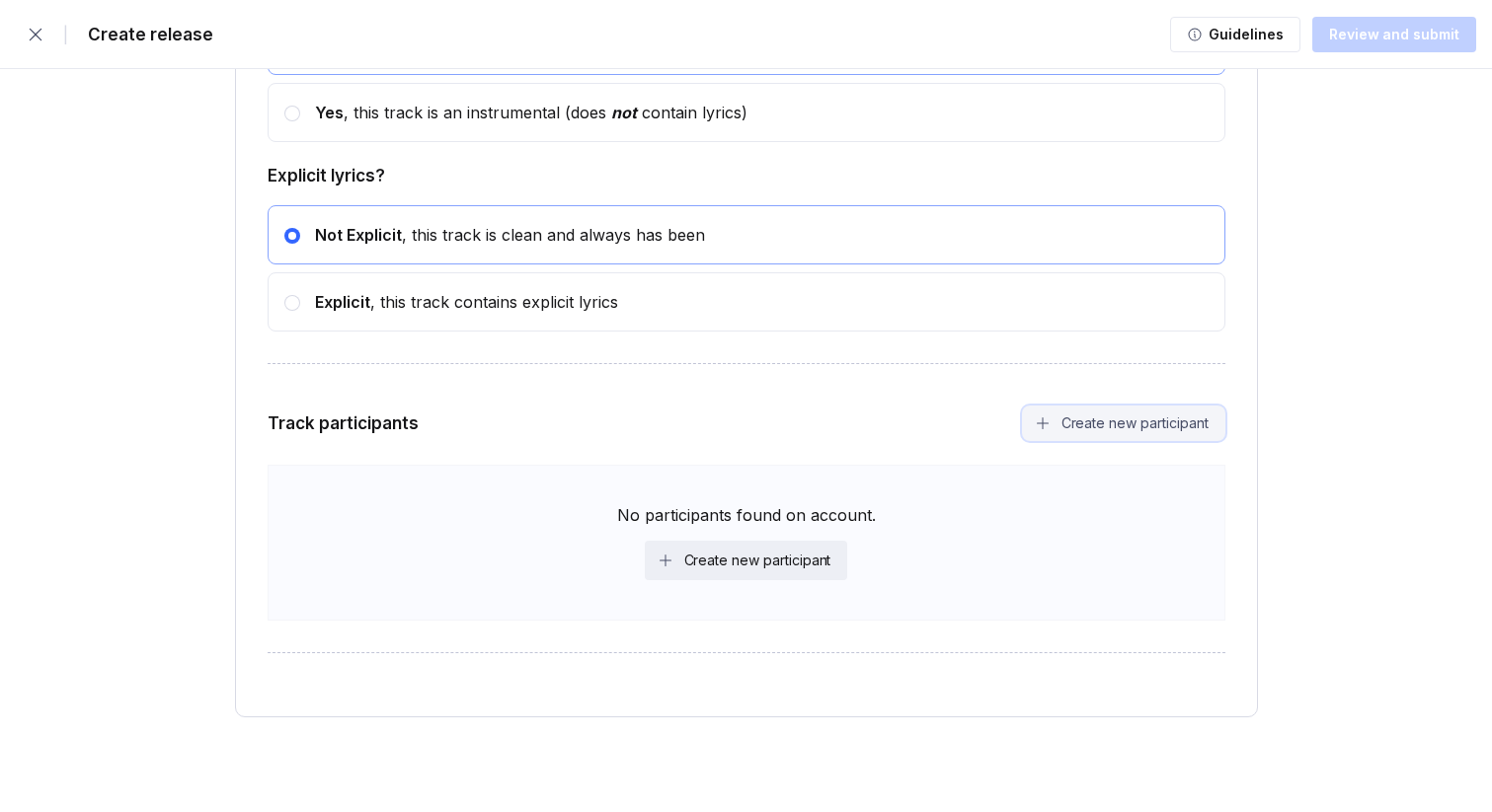
click at [1084, 419] on button "Create new participant" at bounding box center [1123, 423] width 203 height 36
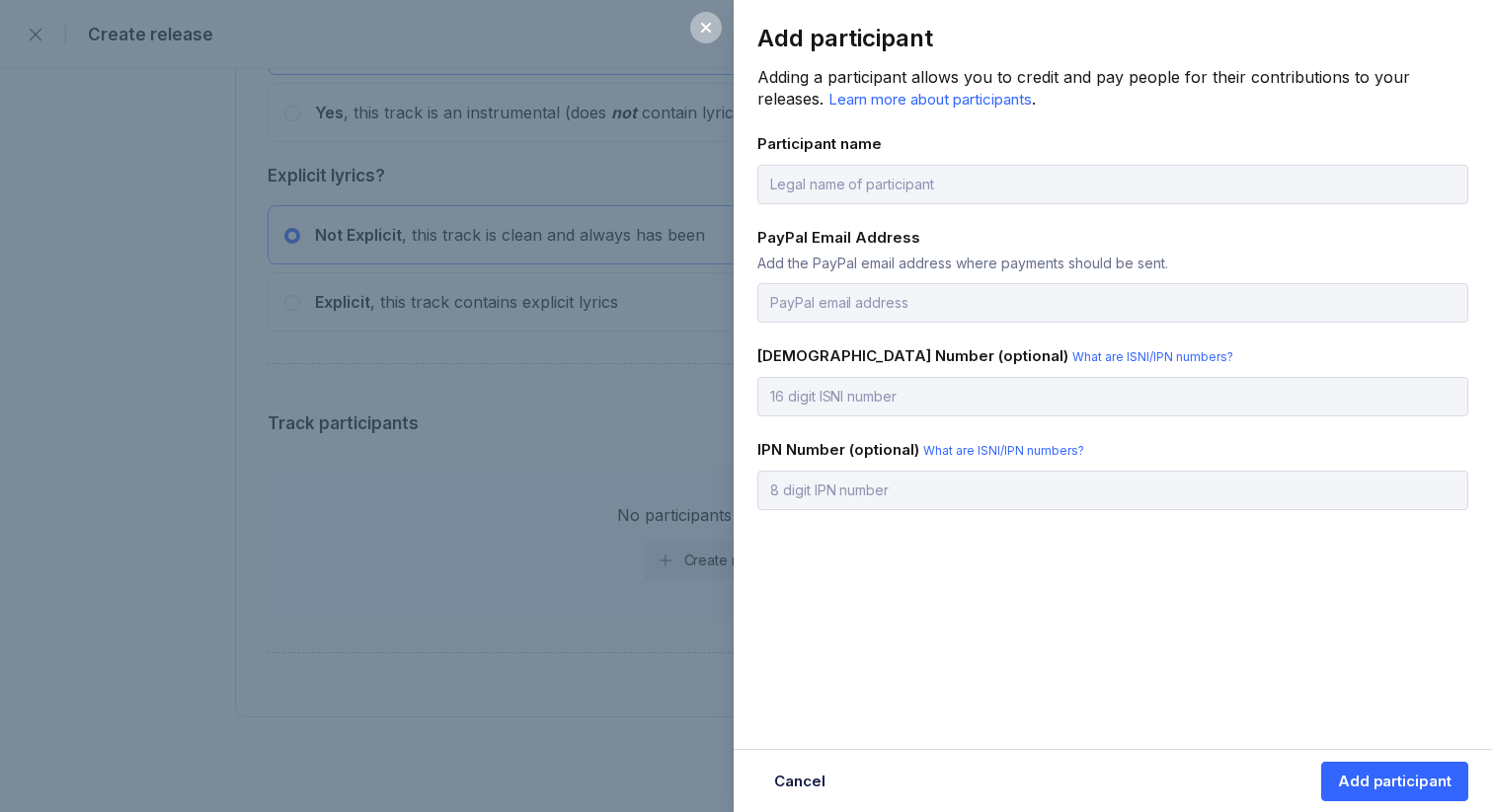
click at [136, 348] on div "Add participant Adding a participant allows you to credit and pay people for th…" at bounding box center [746, 406] width 1492 height 812
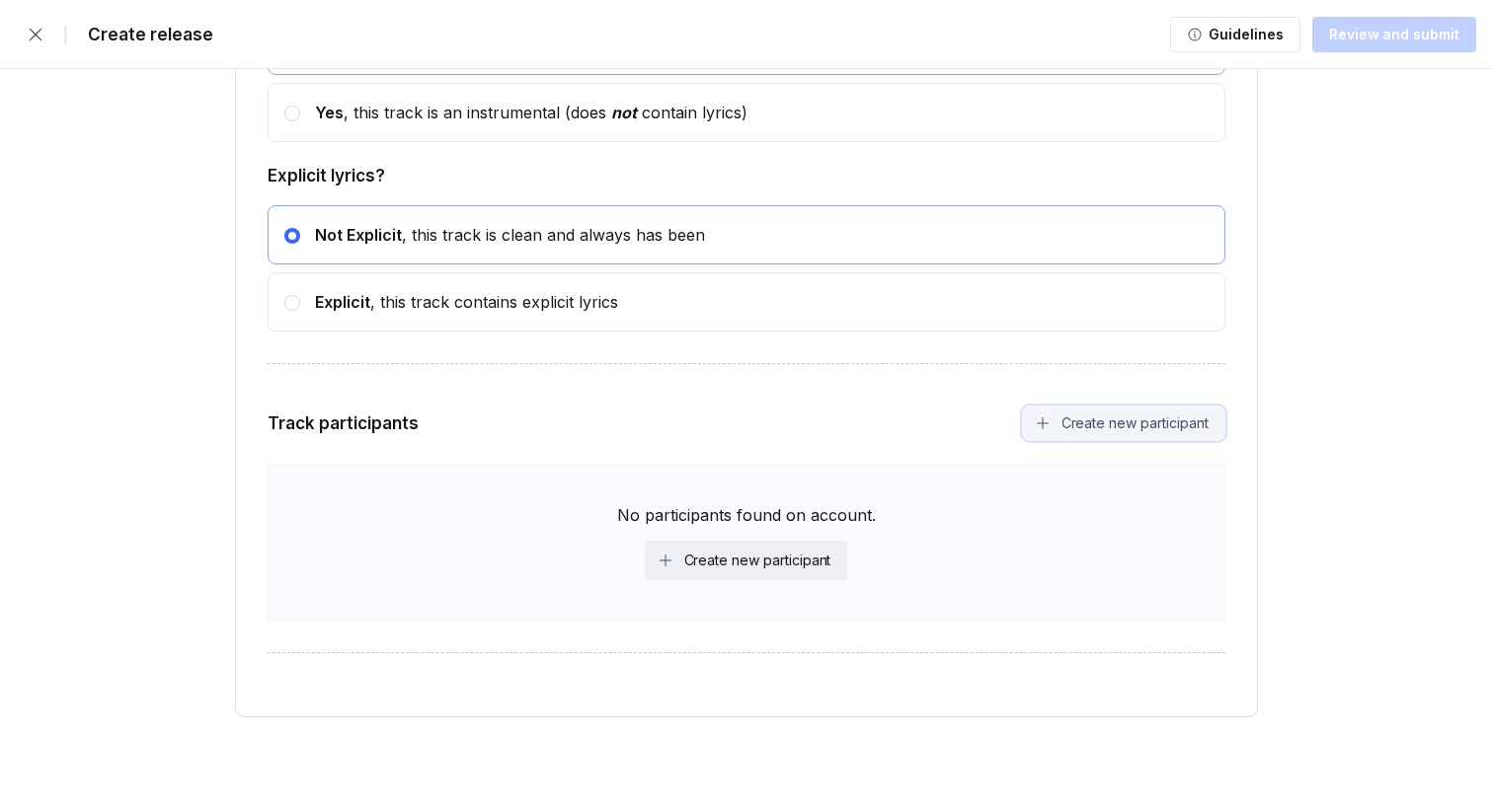
click at [1109, 420] on button "Create new participant" at bounding box center [1123, 423] width 203 height 36
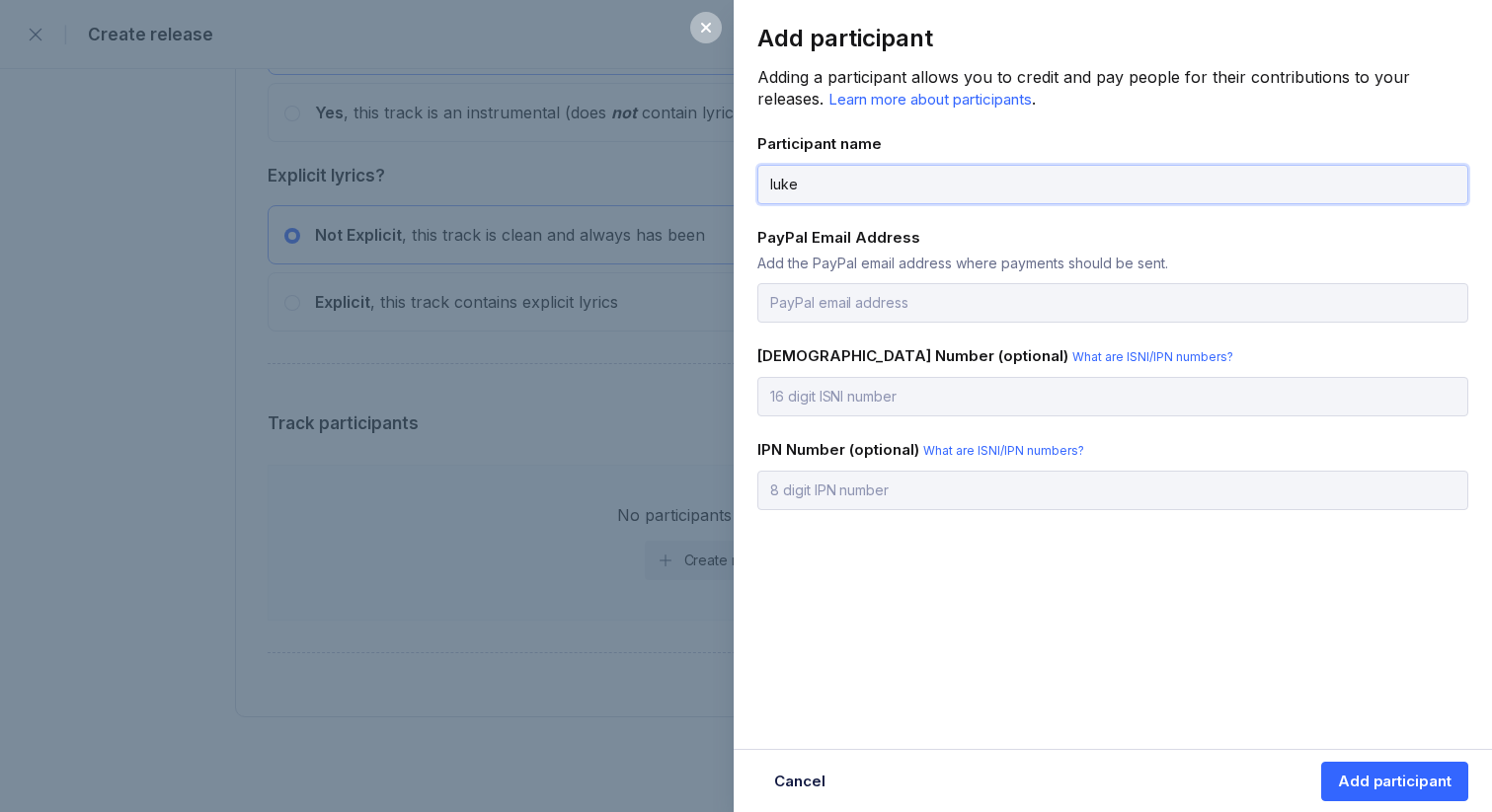
type input "[PERSON_NAME]"
click at [829, 298] on input "email" at bounding box center [1112, 303] width 711 height 40
type input "[EMAIL_ADDRESS][DOMAIN_NAME]"
click at [1406, 788] on div "Add participant" at bounding box center [1394, 781] width 114 height 20
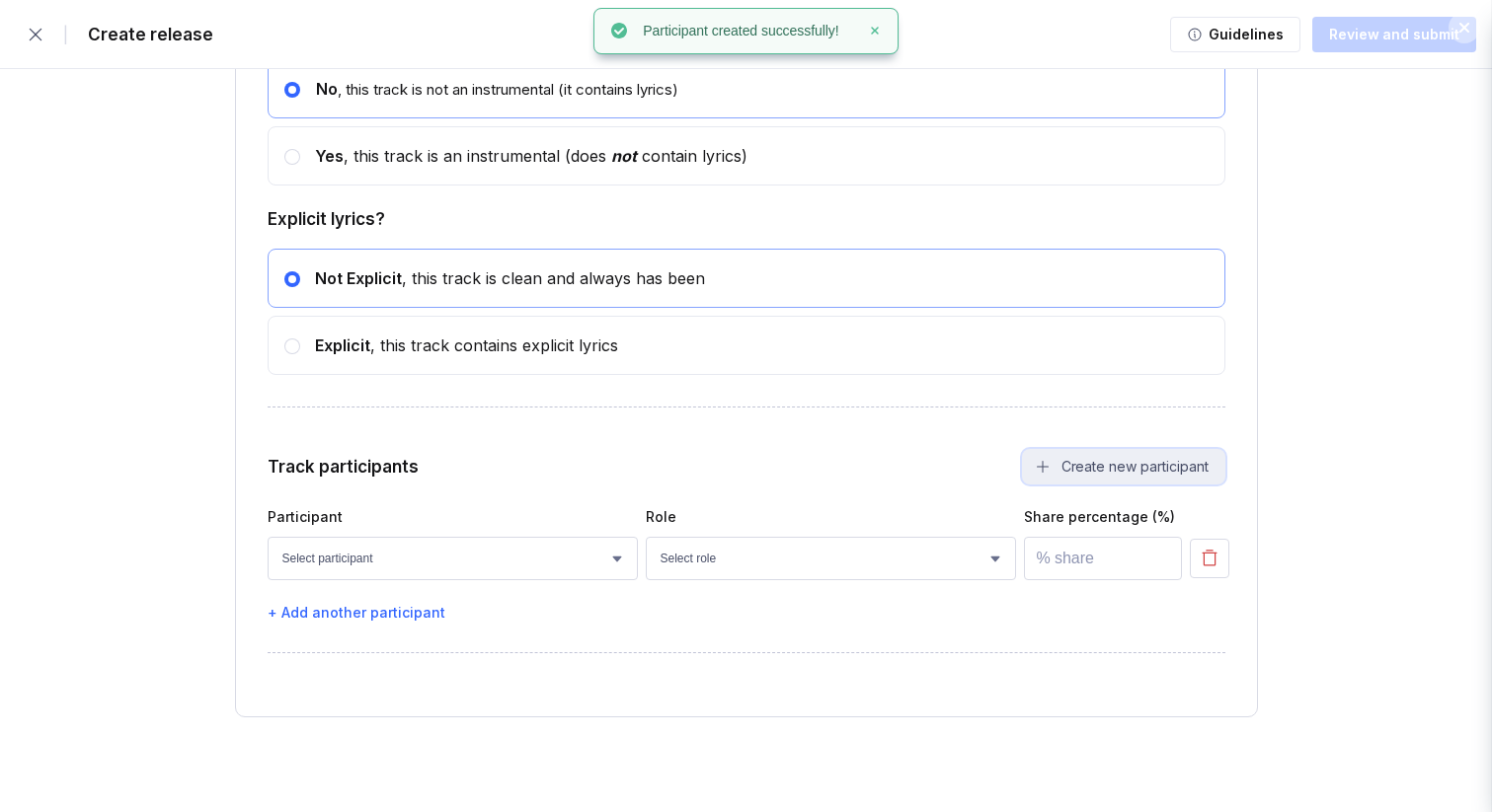
scroll to position [3847, 0]
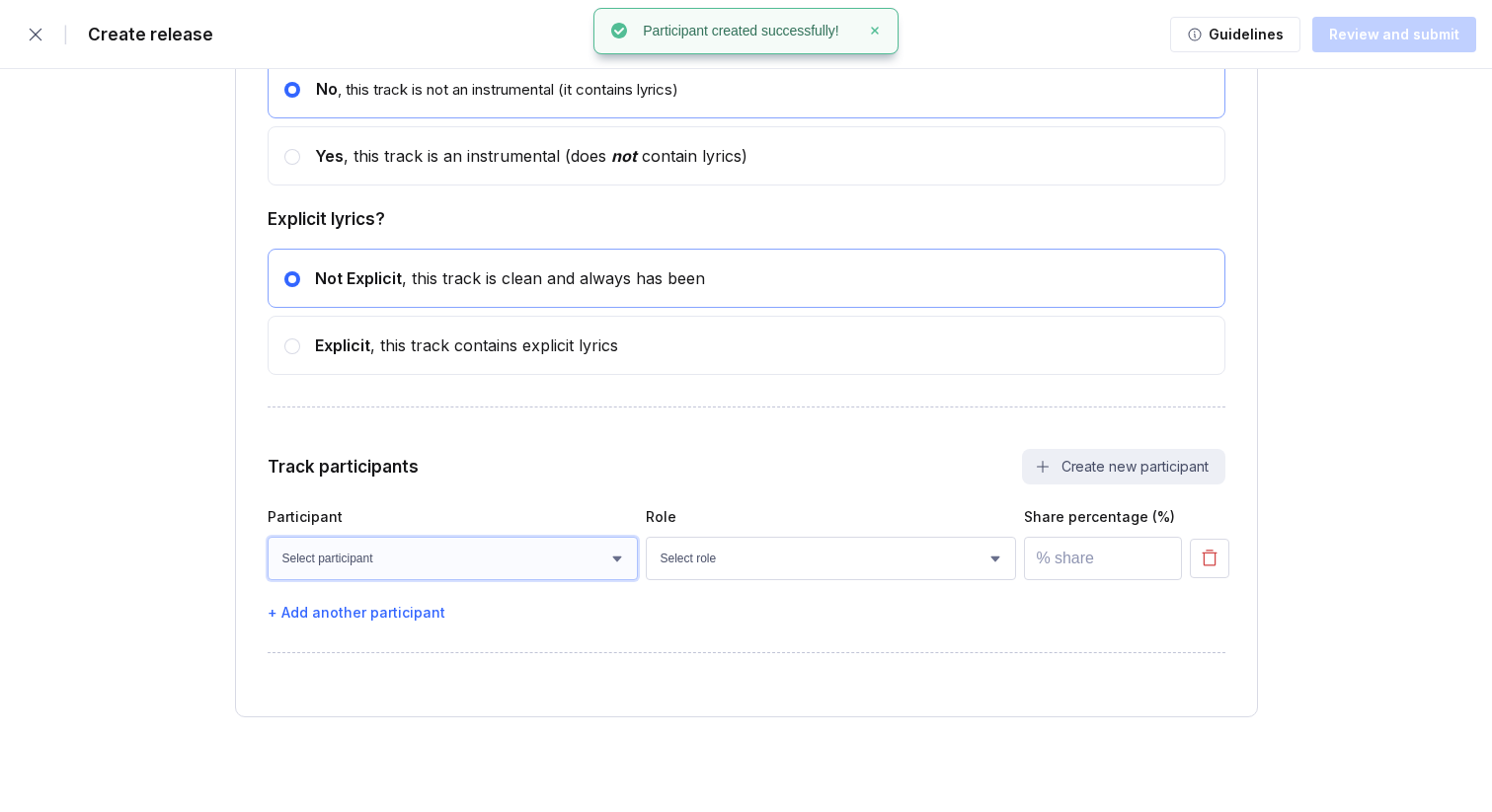
click at [587, 551] on select "Select participant [PERSON_NAME]" at bounding box center [451, 559] width 370 height 44
select select "ede5f03b-47c9-4652-9315-73d10928c116"
click at [267, 537] on select "Select participant [PERSON_NAME]" at bounding box center [451, 559] width 370 height 44
click at [708, 569] on select "Select role Actor A&R Arranger Artwork Author (Lyrics) Bass Choir Composer (Mus…" at bounding box center [830, 559] width 370 height 44
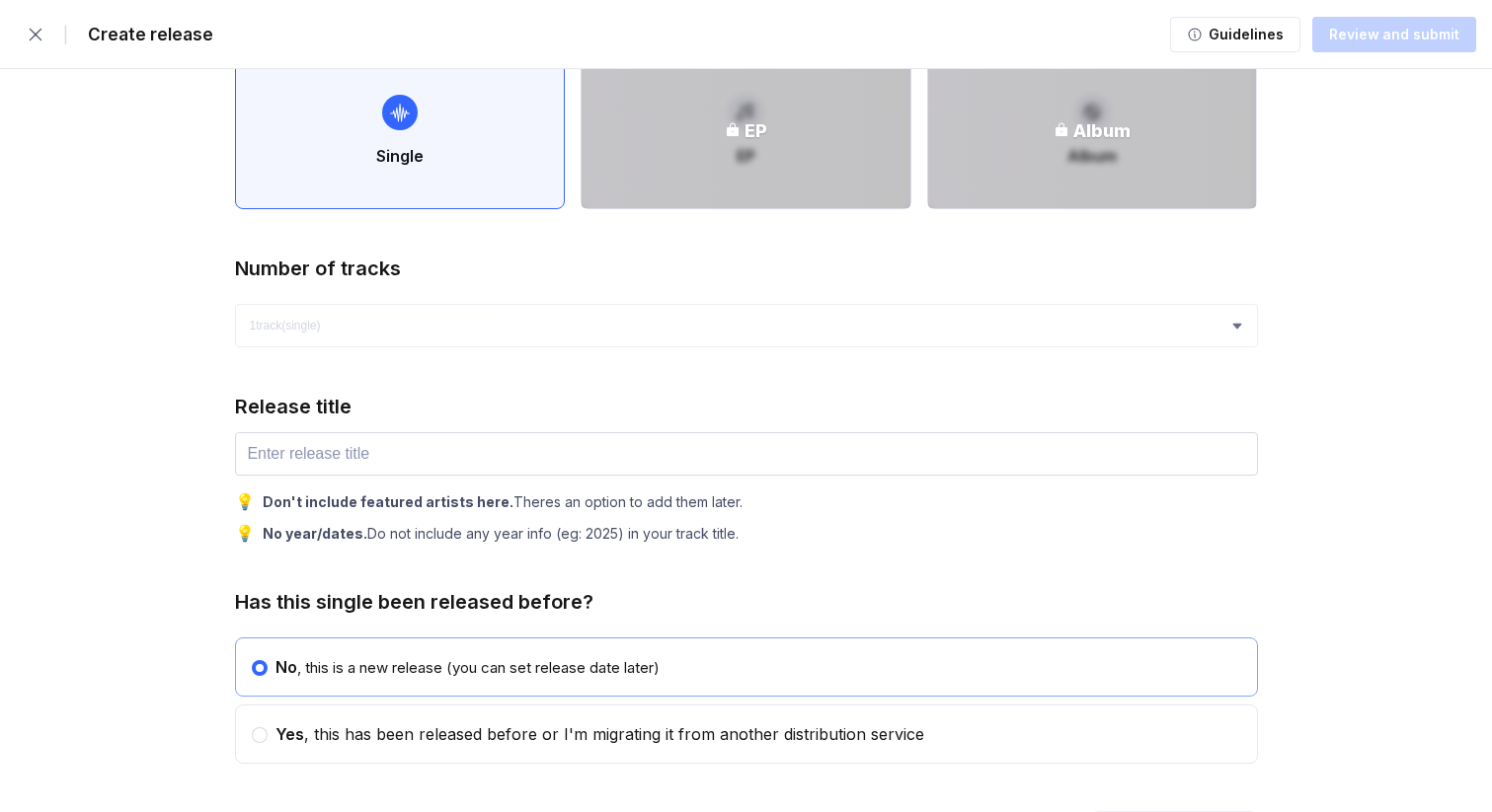
scroll to position [0, 0]
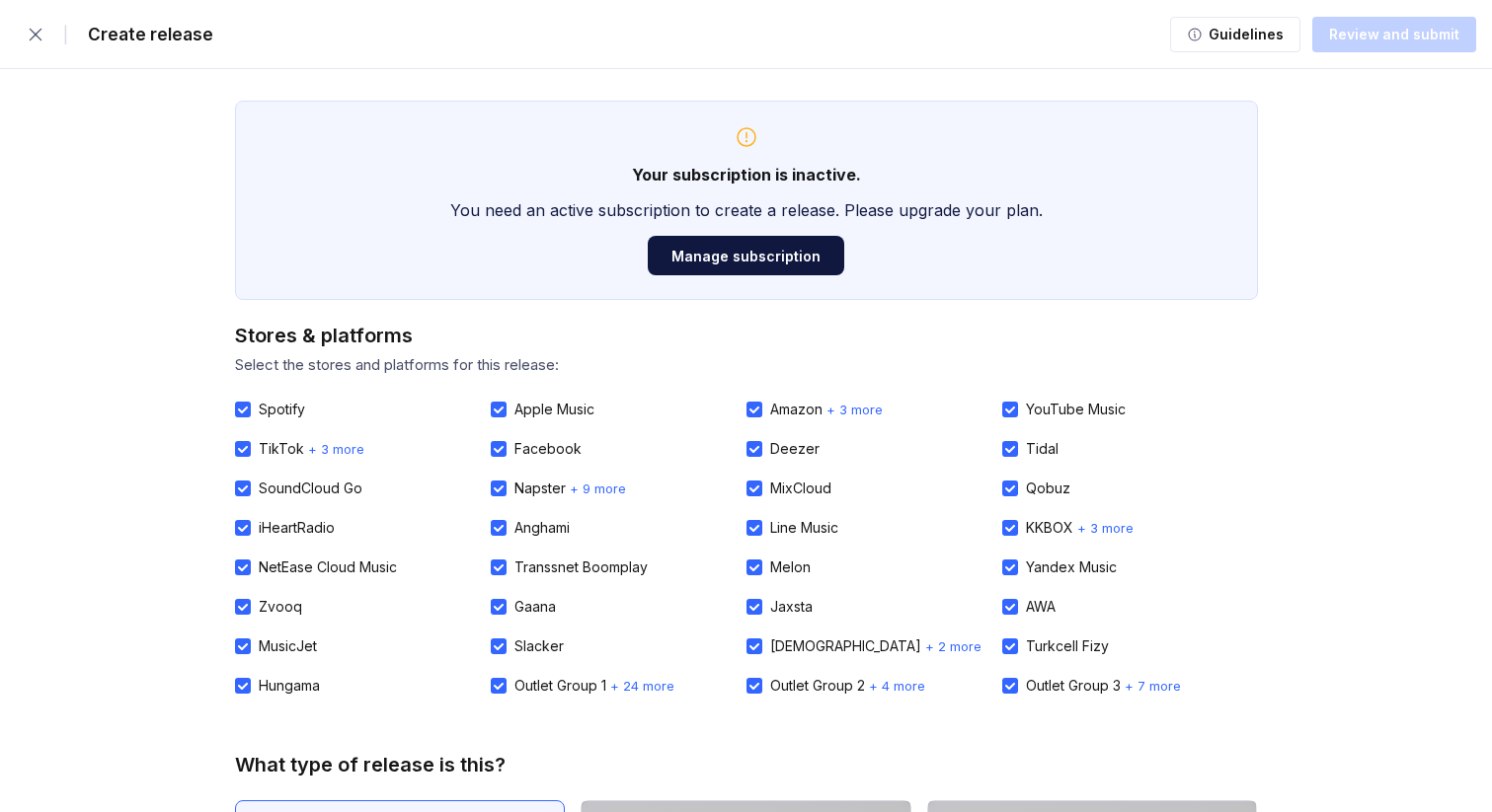
click at [247, 412] on div at bounding box center [243, 409] width 16 height 16
click at [236, 403] on input "Spotify" at bounding box center [235, 402] width 1 height 1
click at [247, 412] on div at bounding box center [243, 409] width 16 height 16
click at [236, 403] on input "Spotify" at bounding box center [235, 402] width 1 height 1
checkbox input "true"
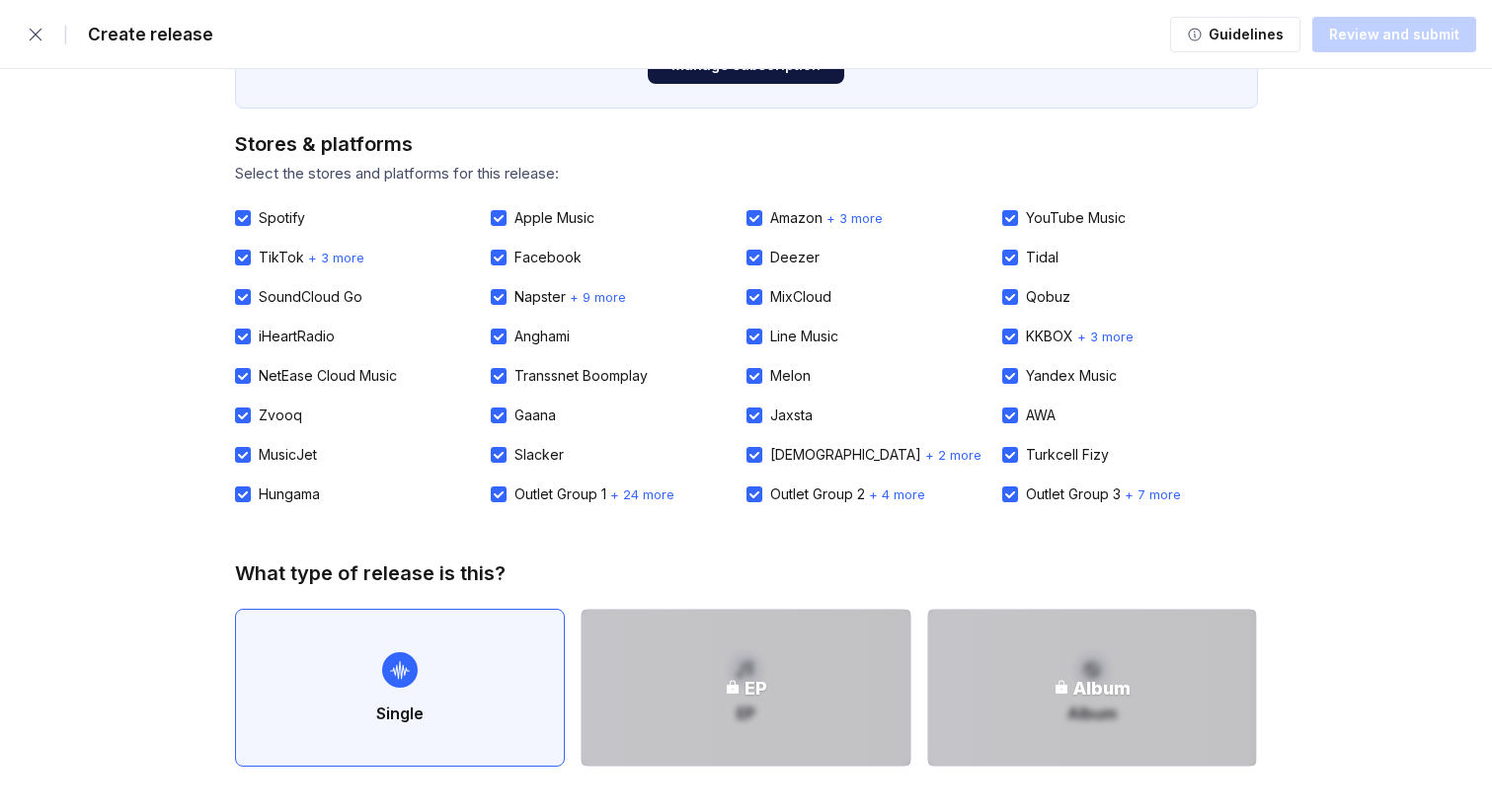
scroll to position [426, 0]
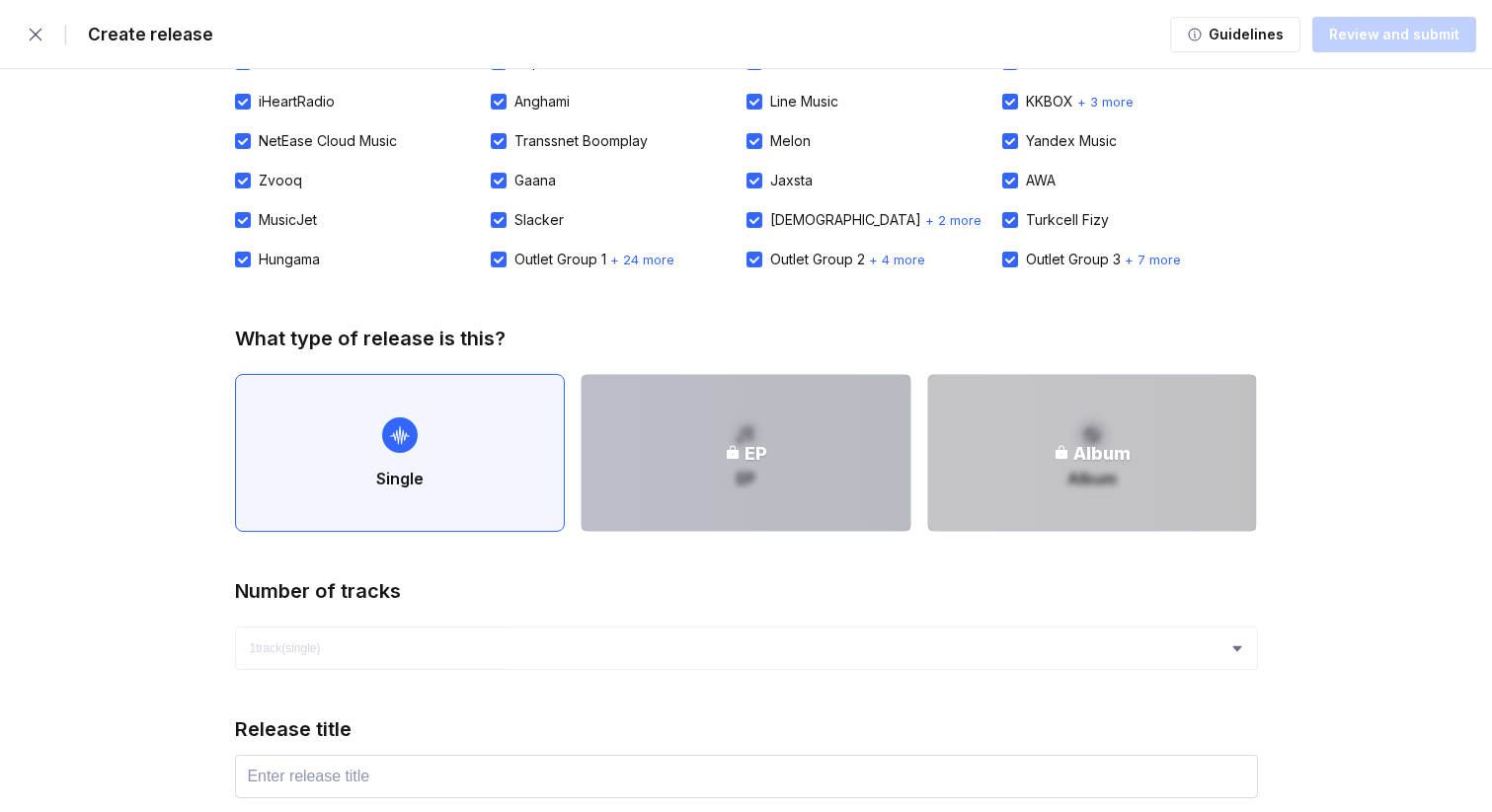
click at [789, 484] on div "EP" at bounding box center [746, 452] width 329 height 155
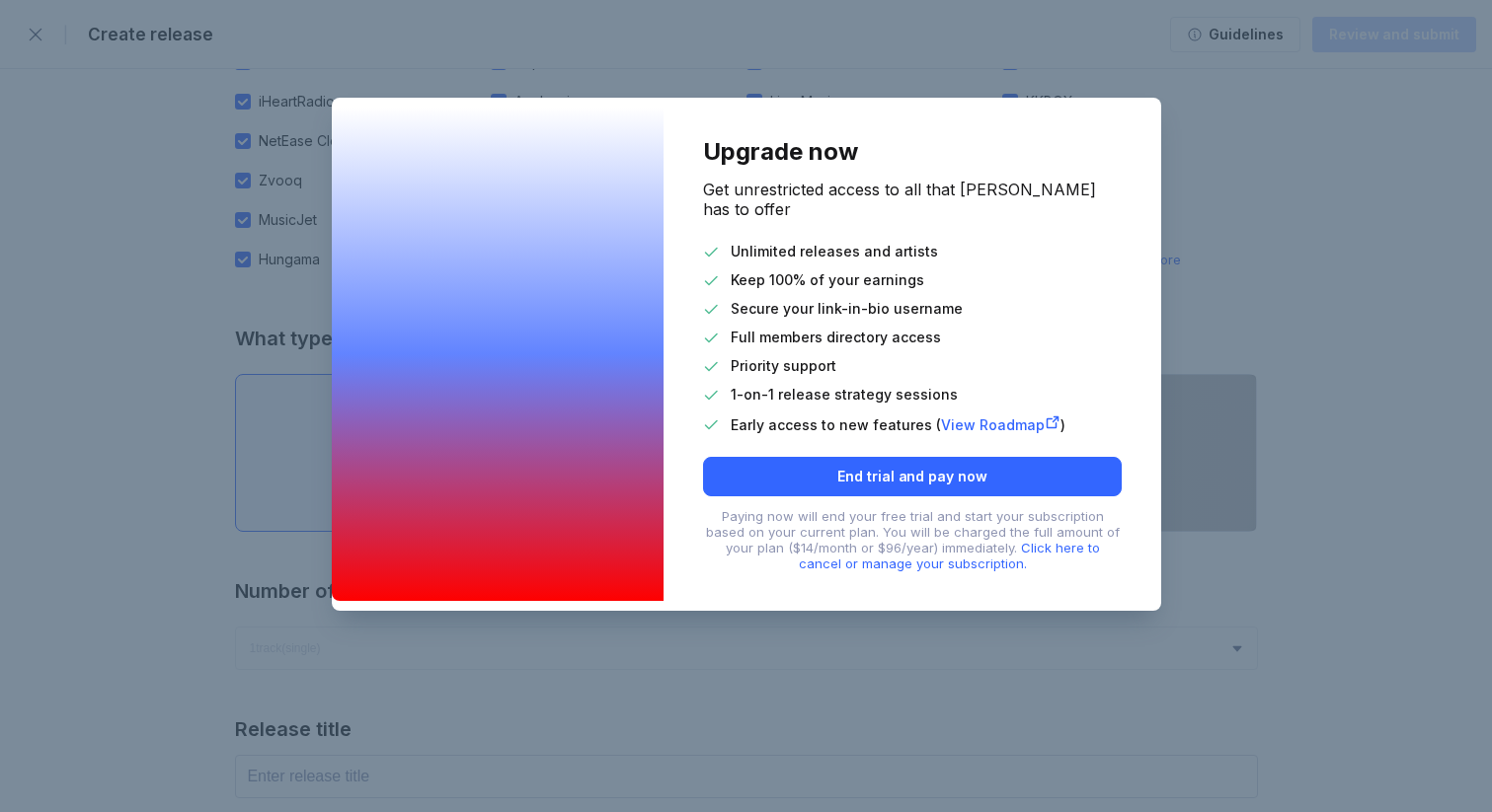
click at [119, 404] on div "Upgrade now Get unrestricted access to all that [PERSON_NAME] has to offer Unli…" at bounding box center [746, 406] width 1492 height 812
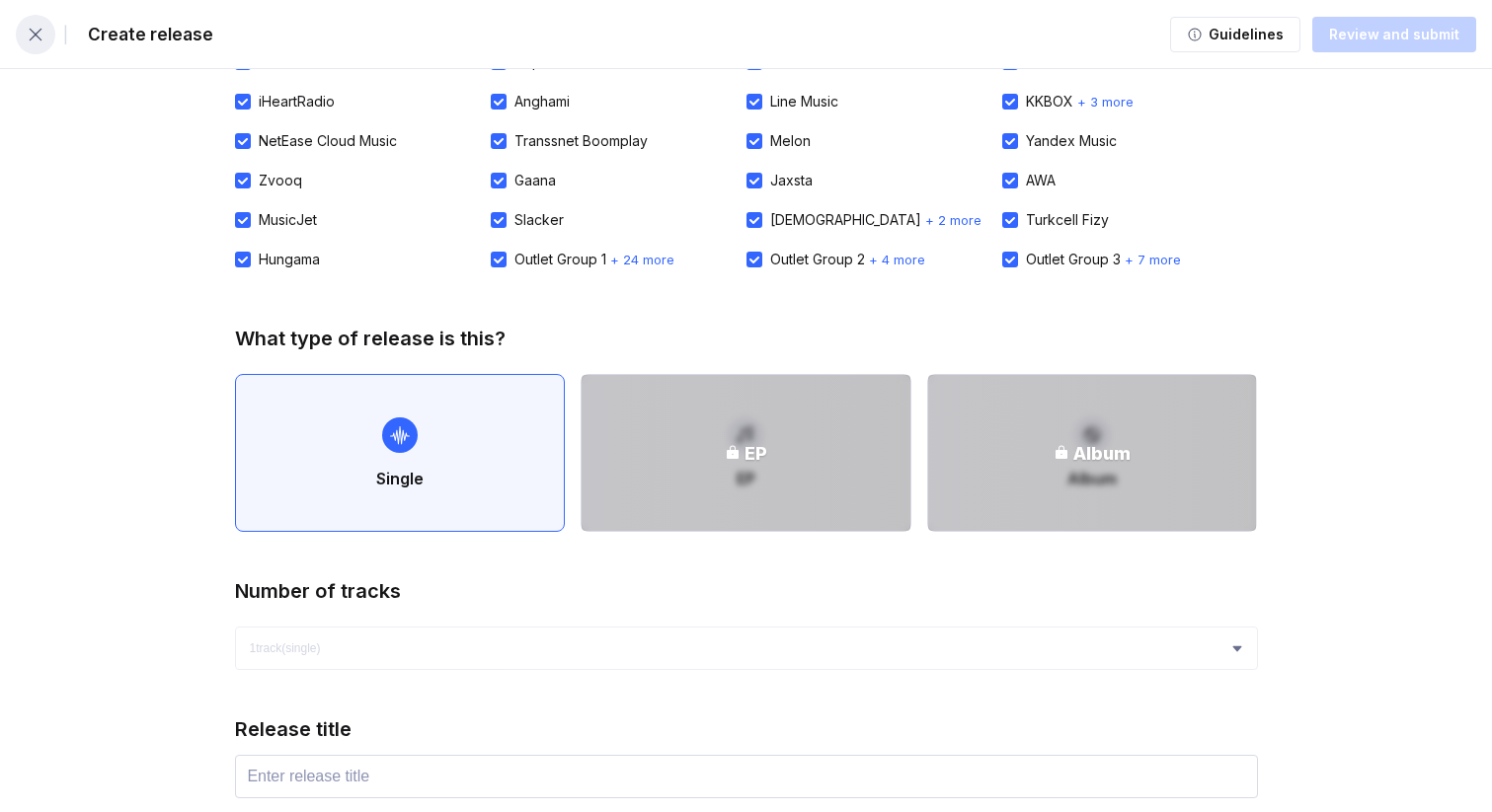
click at [49, 47] on button "button" at bounding box center [36, 35] width 40 height 40
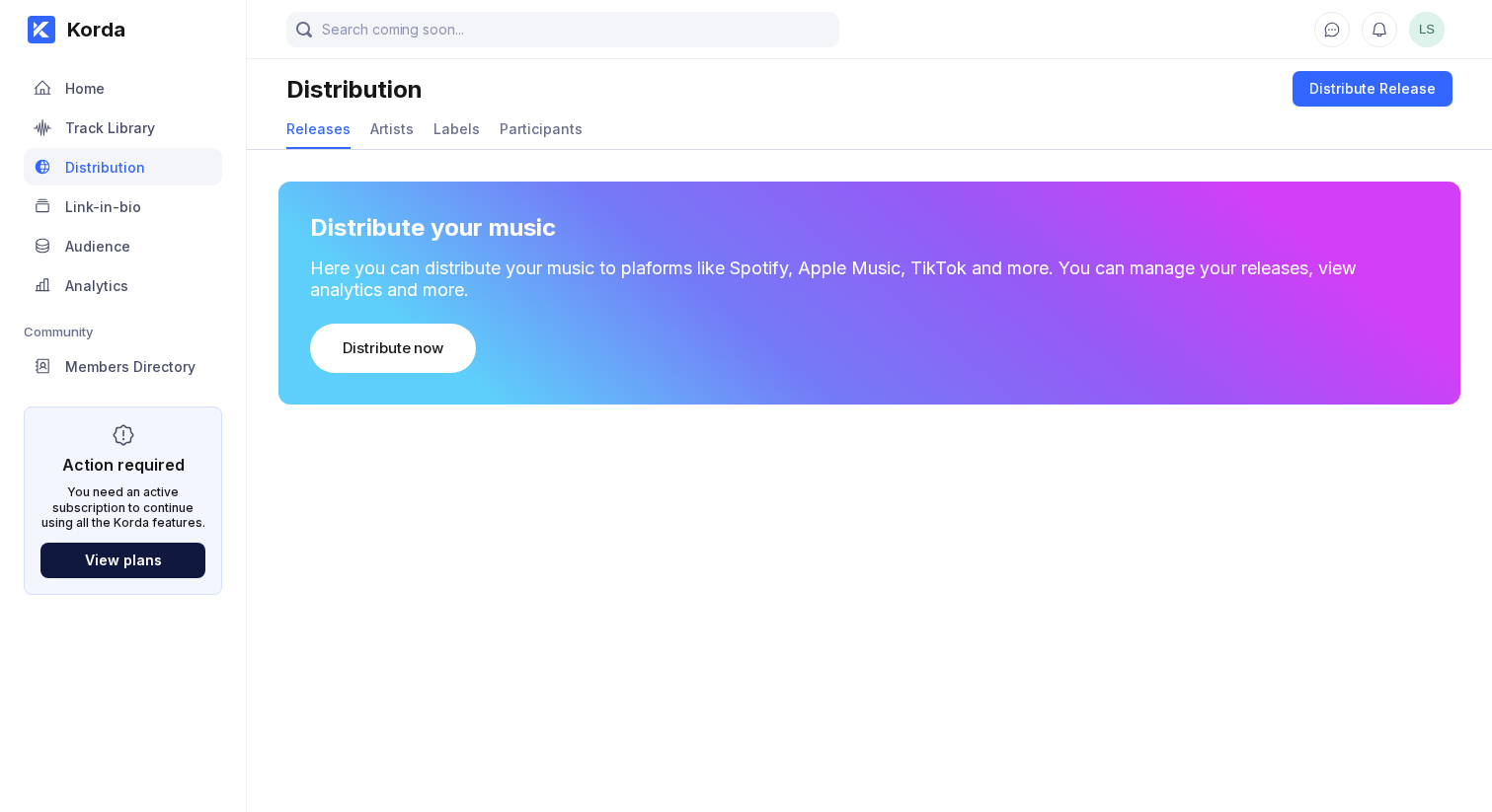
click at [381, 475] on main "LS Distribution Distribute Release Releases Artists Labels Participants Distrib…" at bounding box center [869, 386] width 1245 height 772
click at [406, 343] on div "Distribute now" at bounding box center [393, 349] width 101 height 20
